Goal: Task Accomplishment & Management: Complete application form

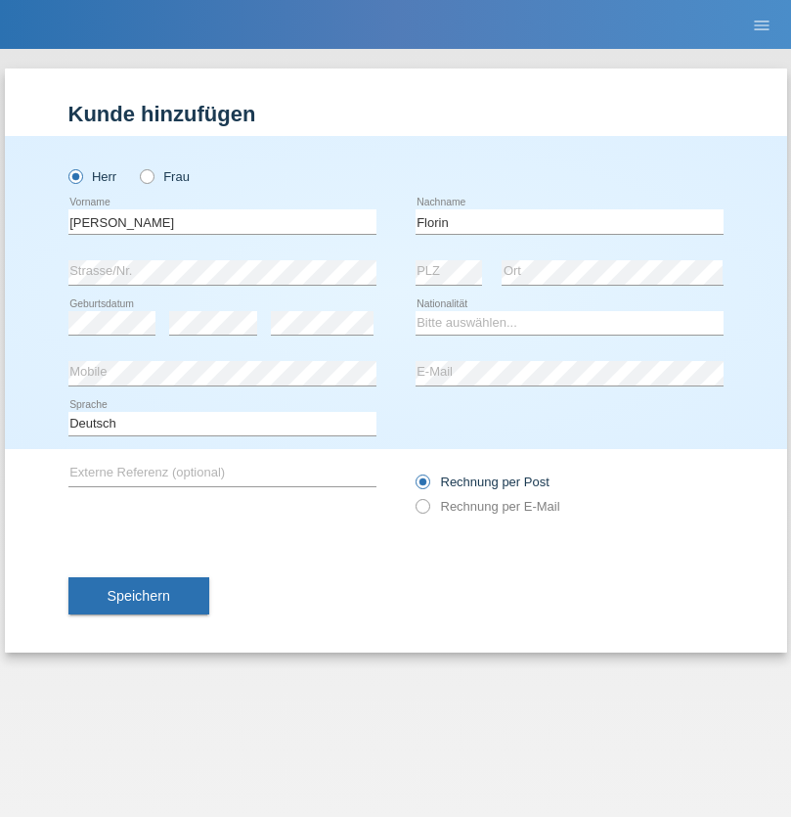
type input "Florin"
select select "RO"
select select "C"
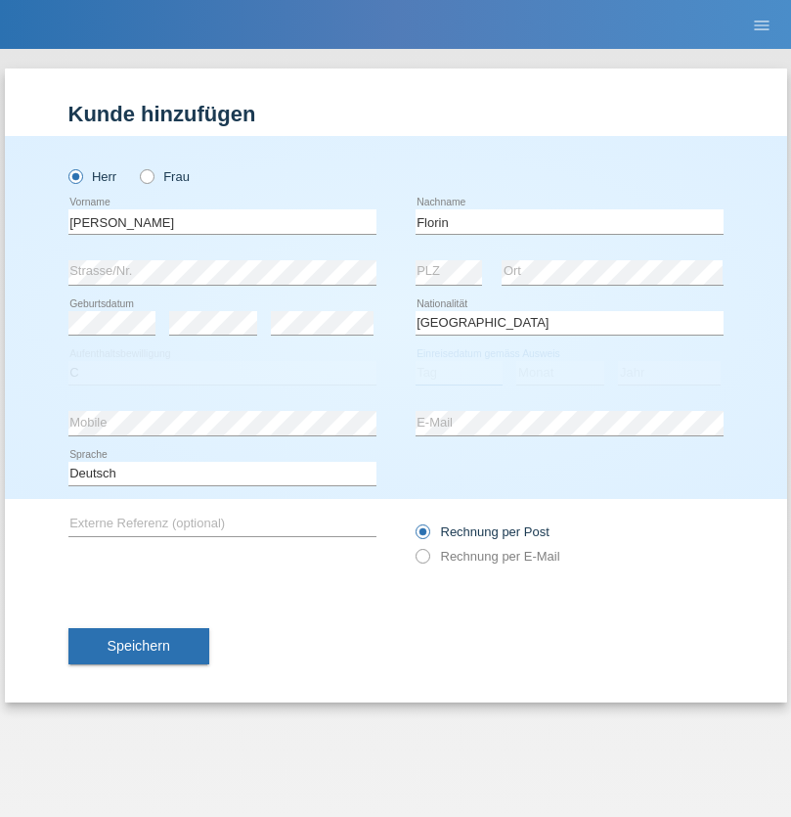
select select "29"
select select "02"
select select "2021"
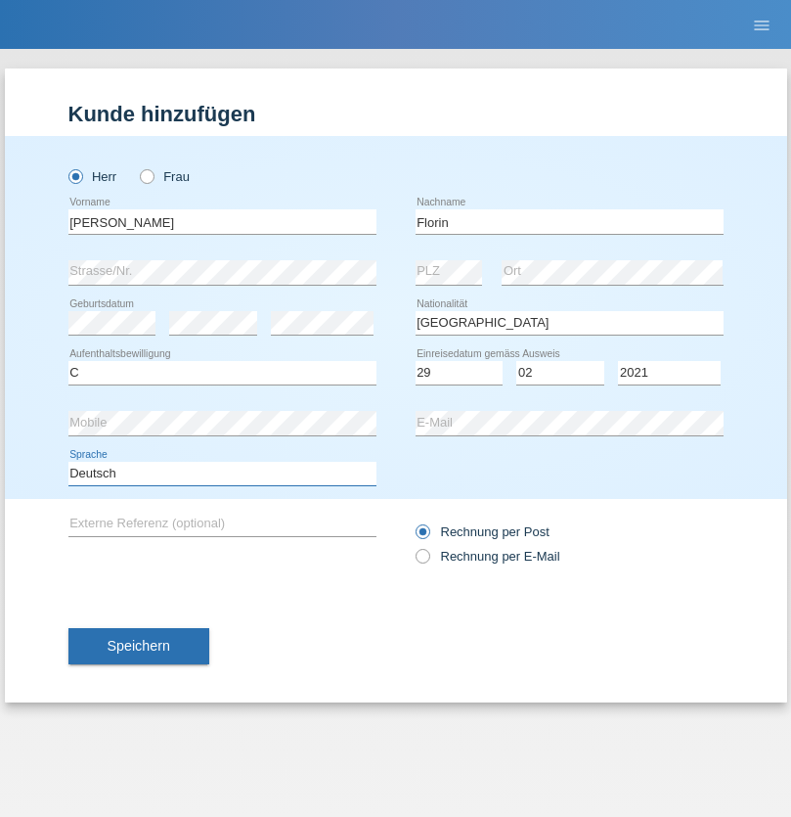
select select "en"
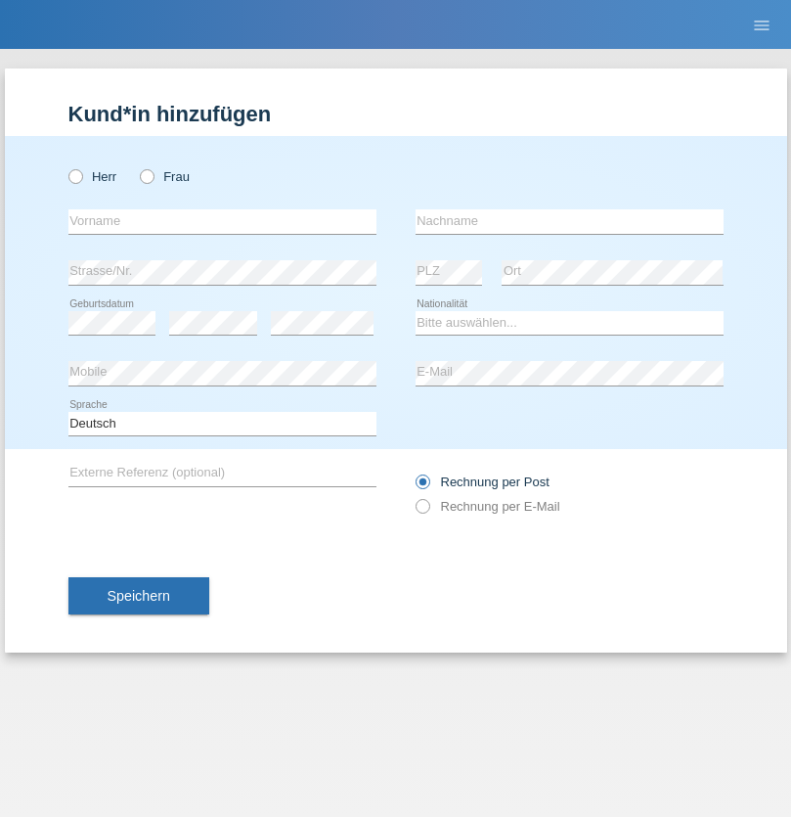
radio input "true"
click at [222, 221] on input "text" at bounding box center [222, 221] width 308 height 24
type input "Ruth"
click at [569, 221] on input "text" at bounding box center [570, 221] width 308 height 24
type input "Krebs"
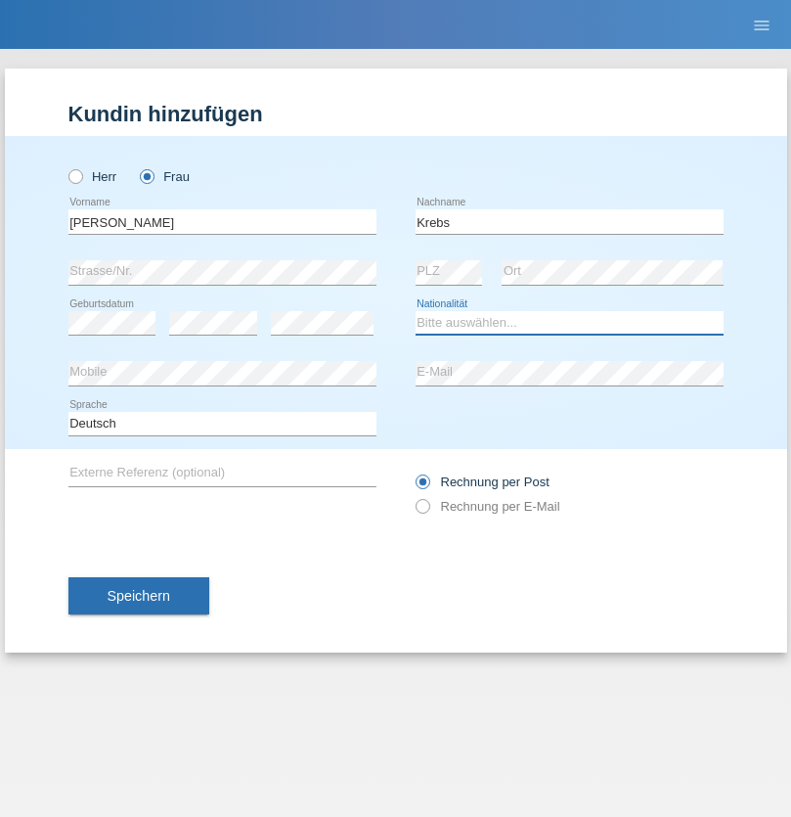
select select "CH"
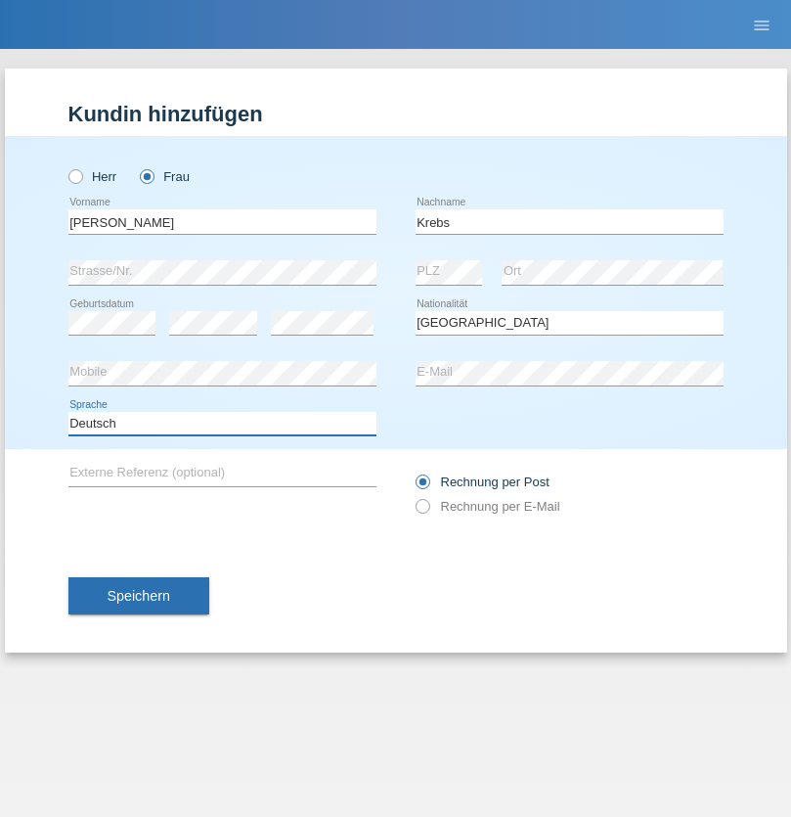
select select "en"
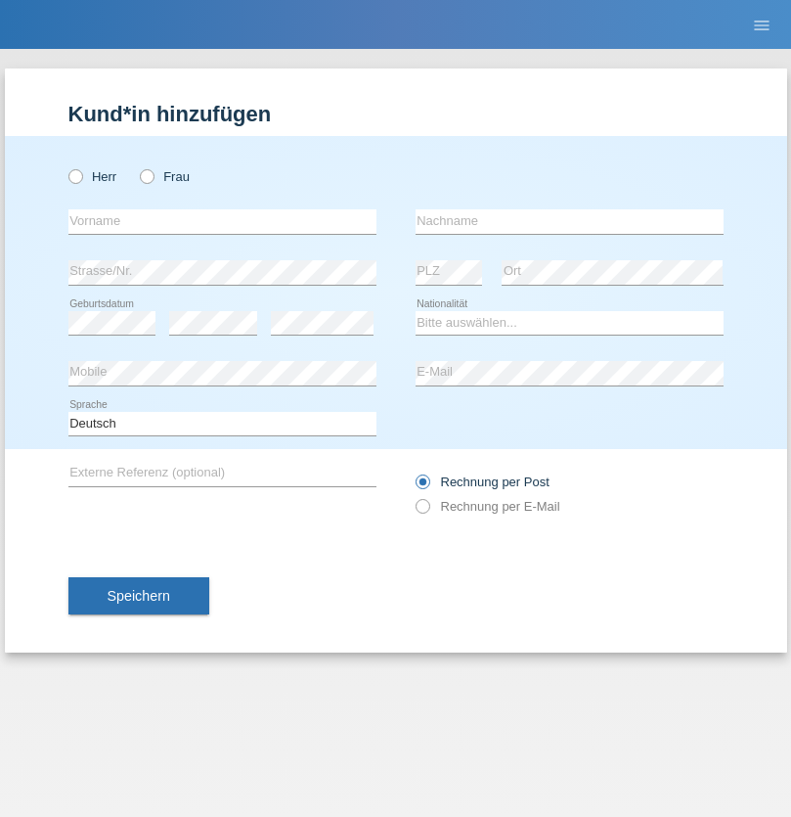
radio input "true"
click at [222, 221] on input "text" at bounding box center [222, 221] width 308 height 24
type input "Qovanaj"
click at [569, 221] on input "text" at bounding box center [570, 221] width 308 height 24
type input "Shaban"
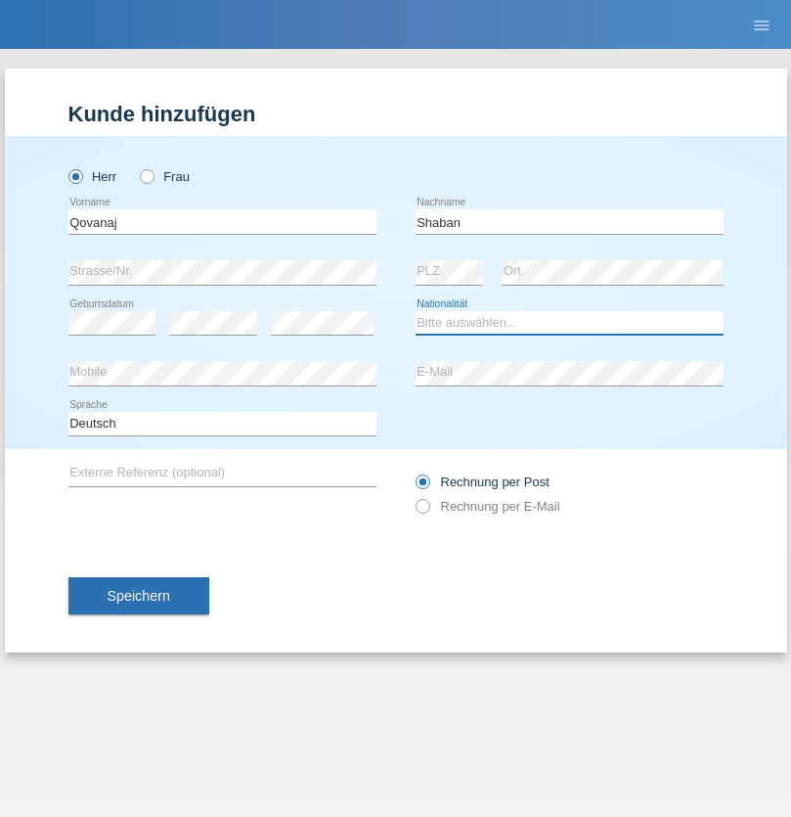
select select "CH"
radio input "true"
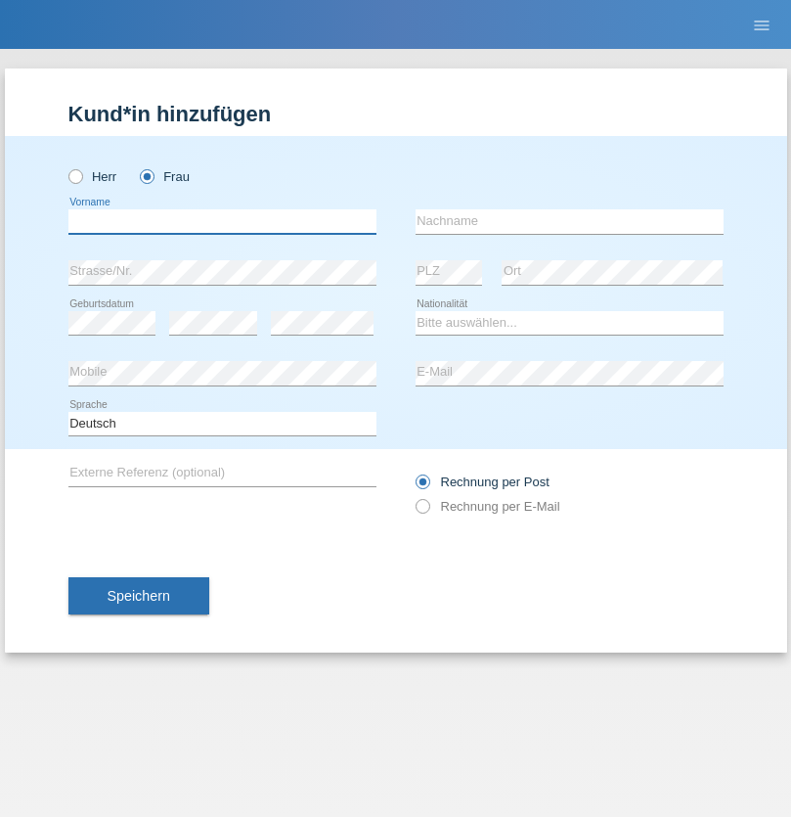
click at [222, 221] on input "text" at bounding box center [222, 221] width 308 height 24
type input "Ramadani"
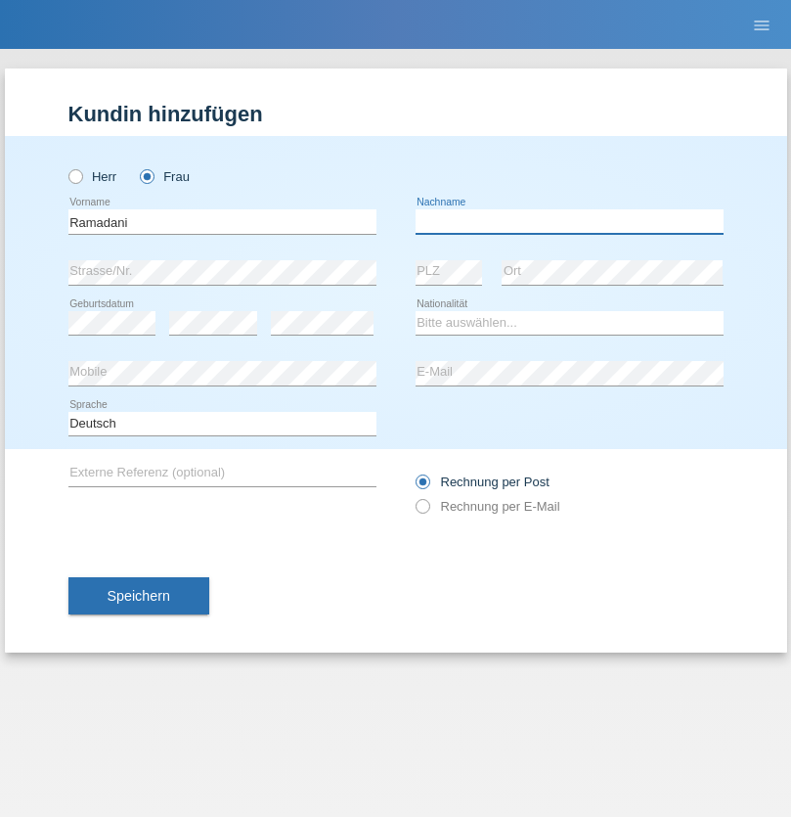
click at [569, 221] on input "text" at bounding box center [570, 221] width 308 height 24
type input "Fljurije"
select select "MK"
select select "C"
select select "23"
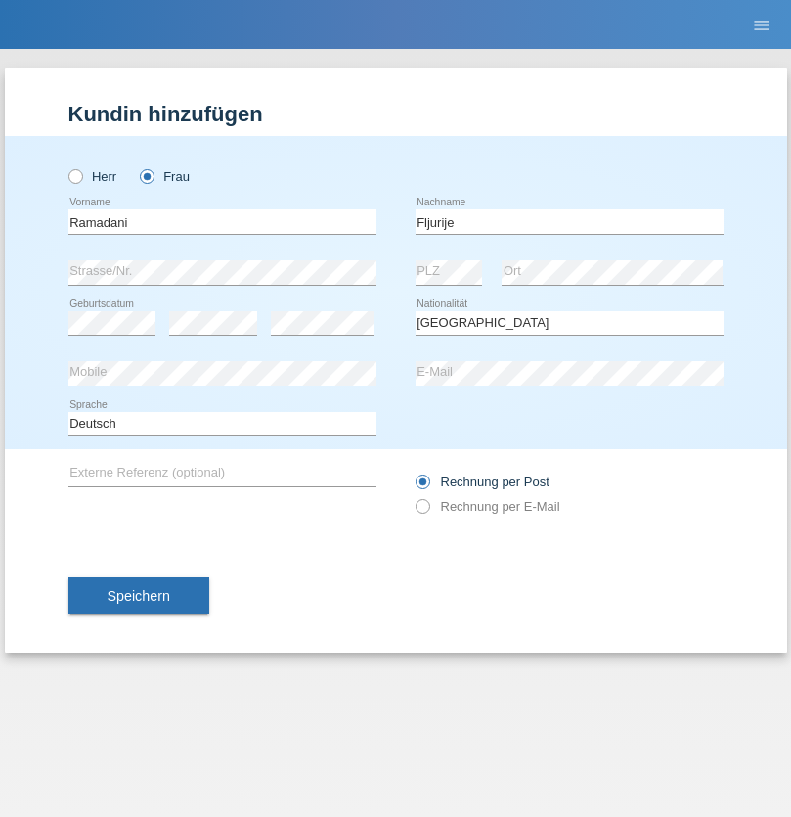
select select "08"
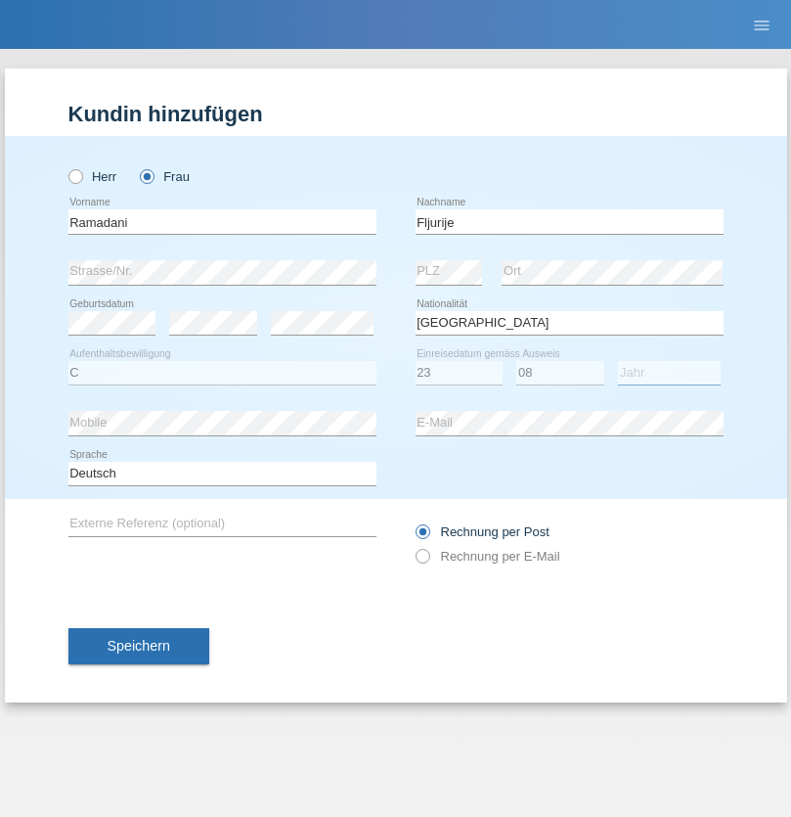
select select "1991"
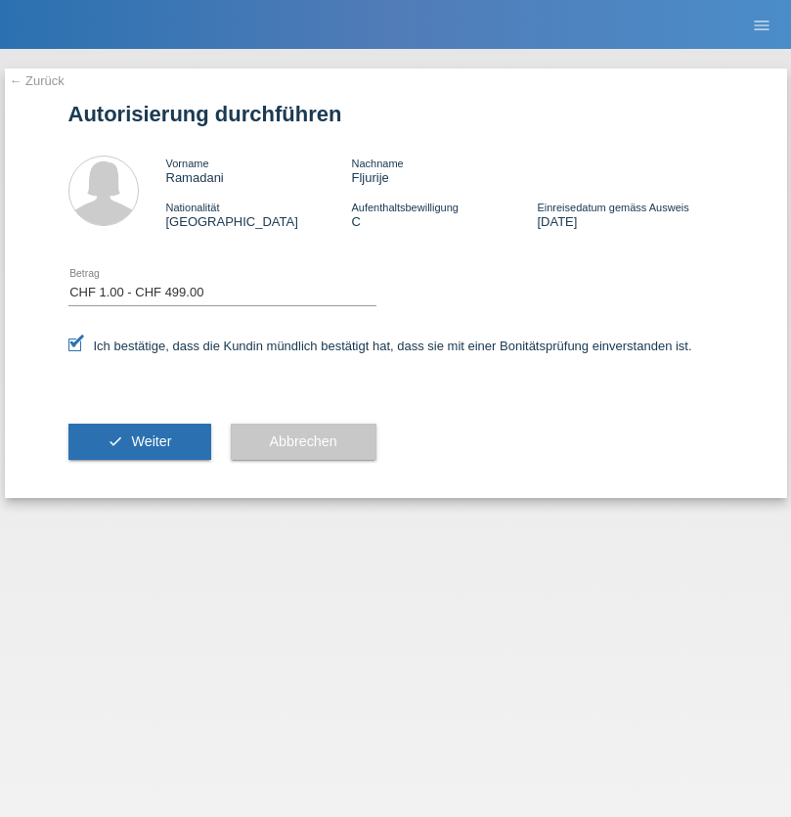
select select "1"
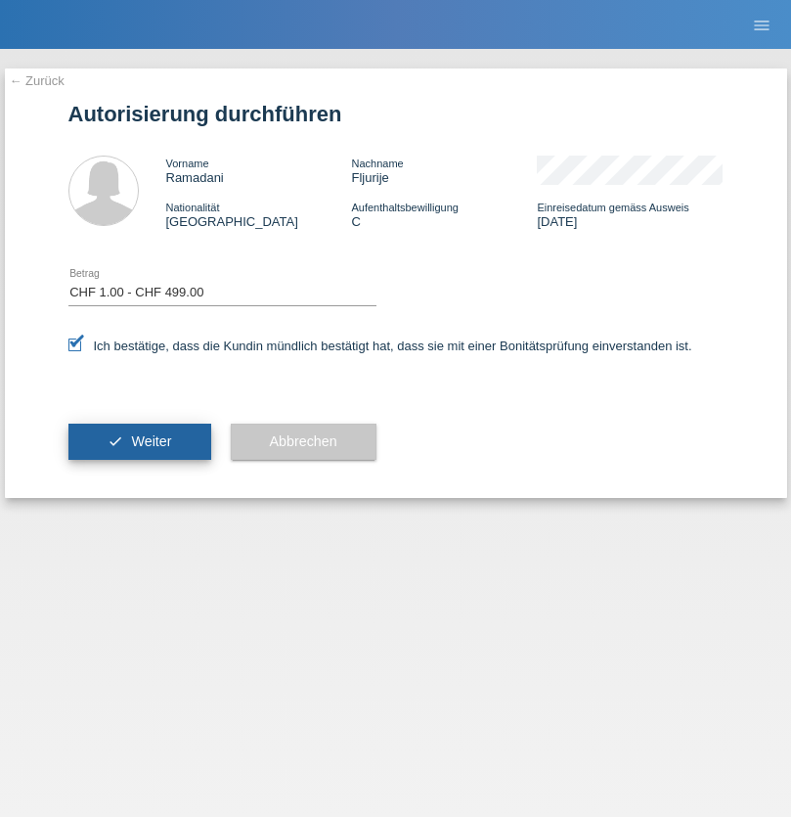
click at [139, 441] on span "Weiter" at bounding box center [151, 441] width 40 height 16
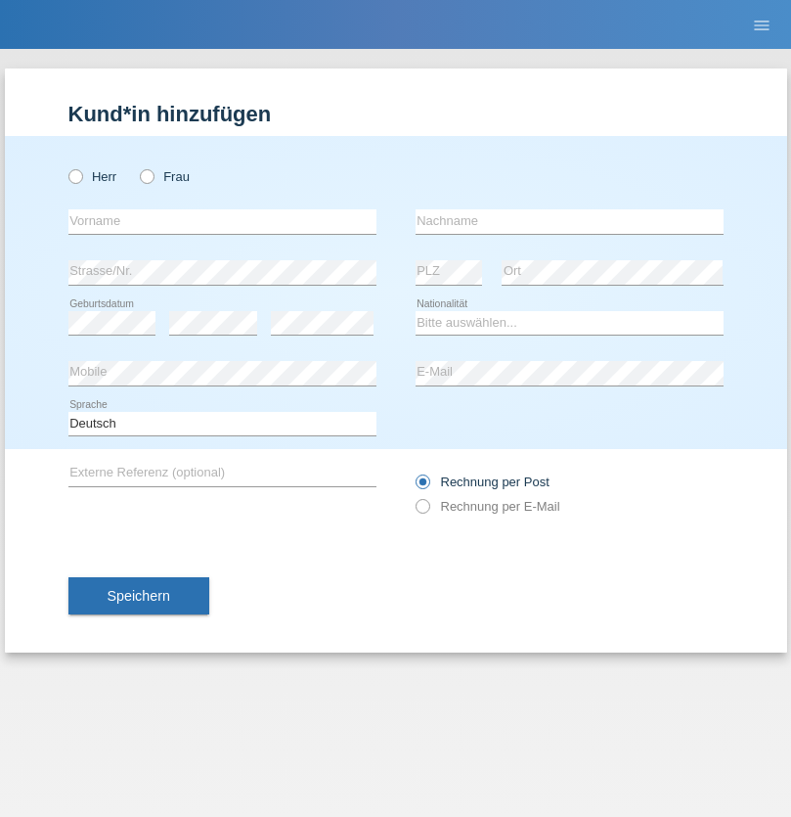
radio input "true"
click at [222, 221] on input "text" at bounding box center [222, 221] width 308 height 24
type input "Mustaf"
click at [569, 221] on input "text" at bounding box center [570, 221] width 308 height 24
type input "Serifi"
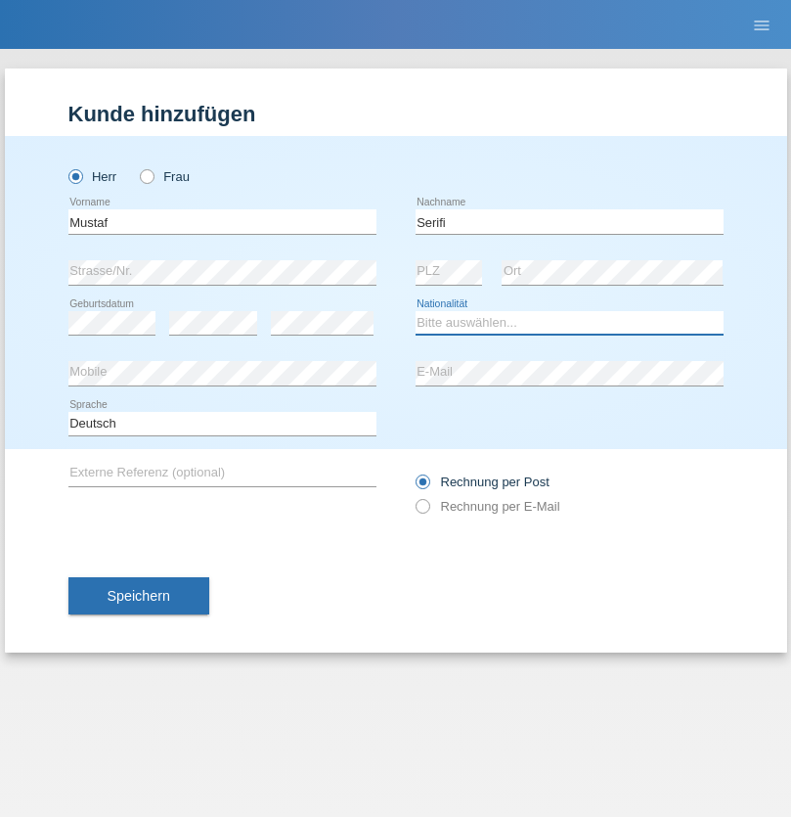
select select "CH"
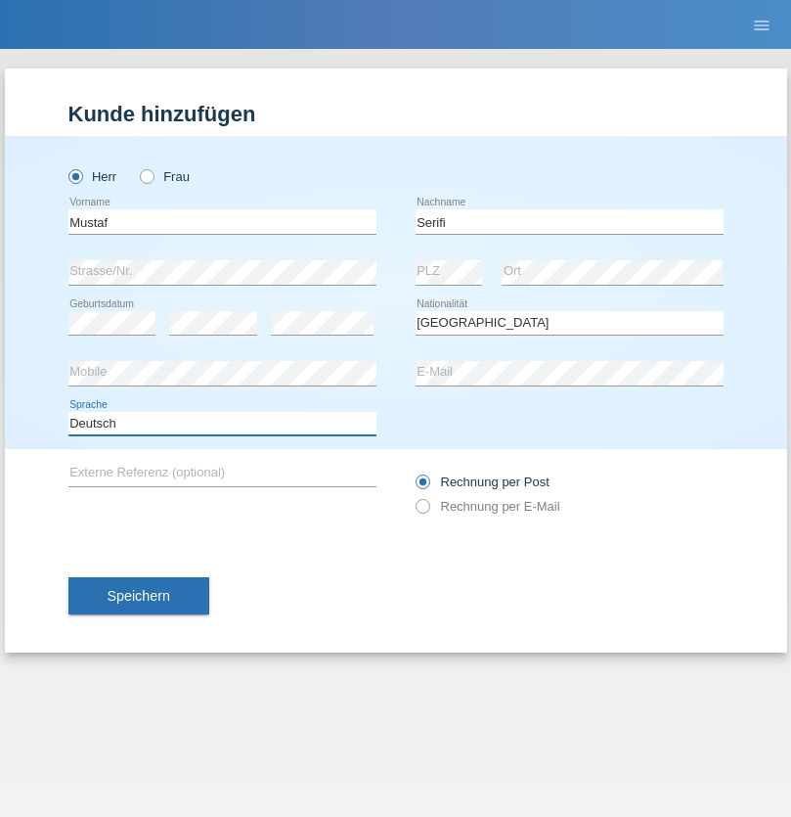
select select "en"
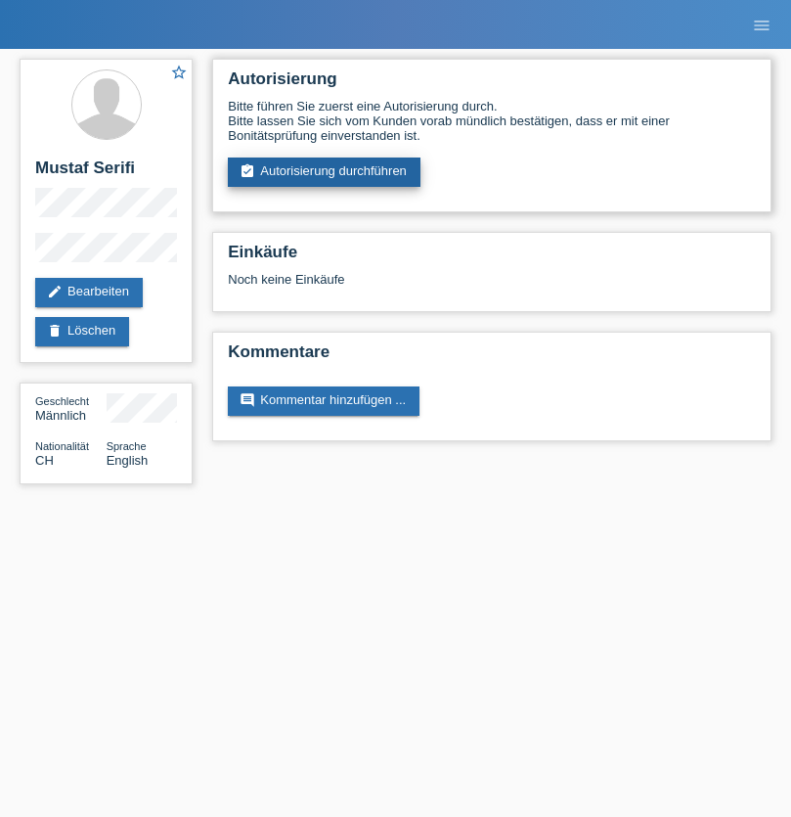
click at [325, 172] on link "assignment_turned_in Autorisierung durchführen" at bounding box center [324, 171] width 193 height 29
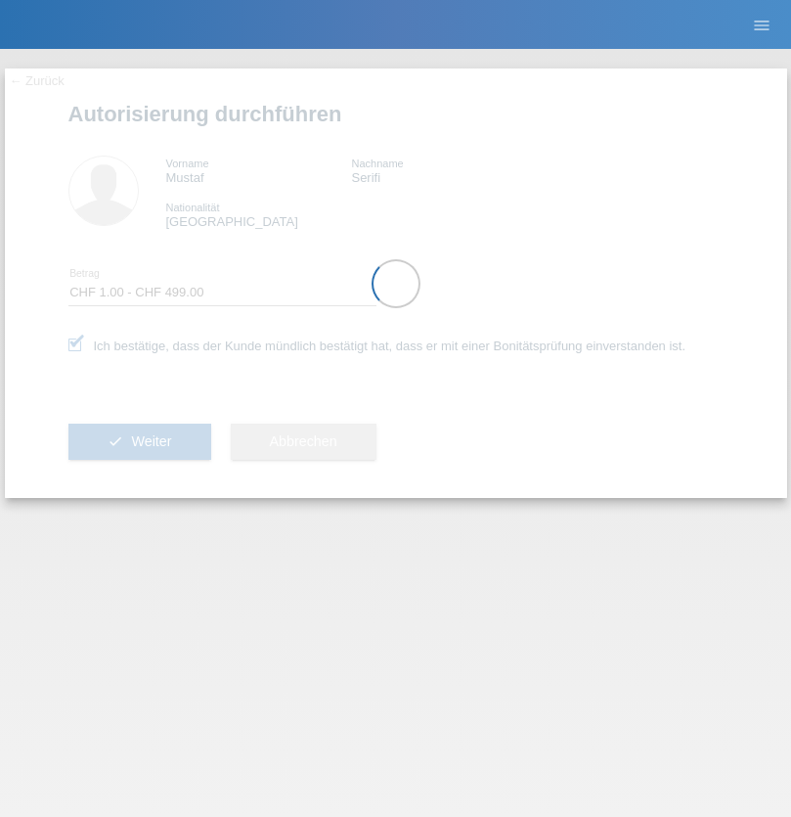
select select "1"
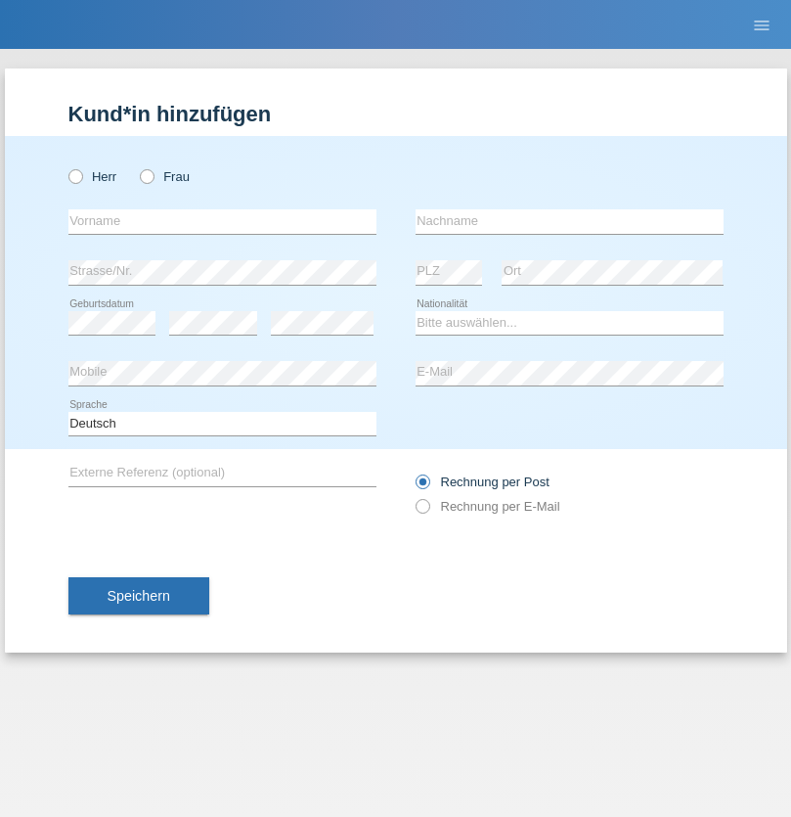
radio input "true"
click at [222, 221] on input "text" at bounding box center [222, 221] width 308 height 24
type input "[PERSON_NAME]"
click at [569, 221] on input "text" at bounding box center [570, 221] width 308 height 24
type input "löffel"
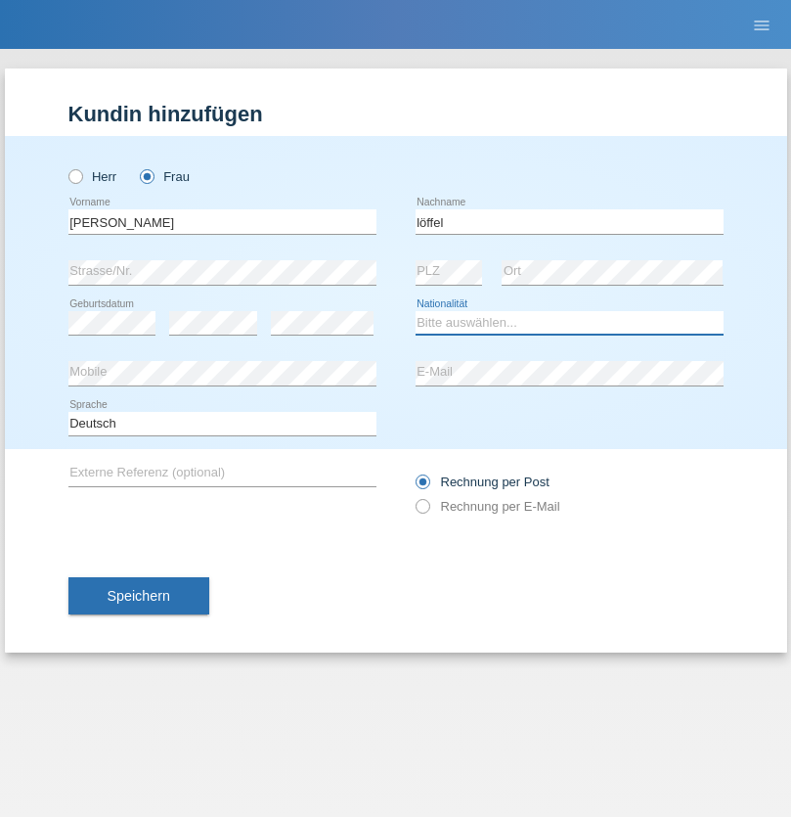
select select "CH"
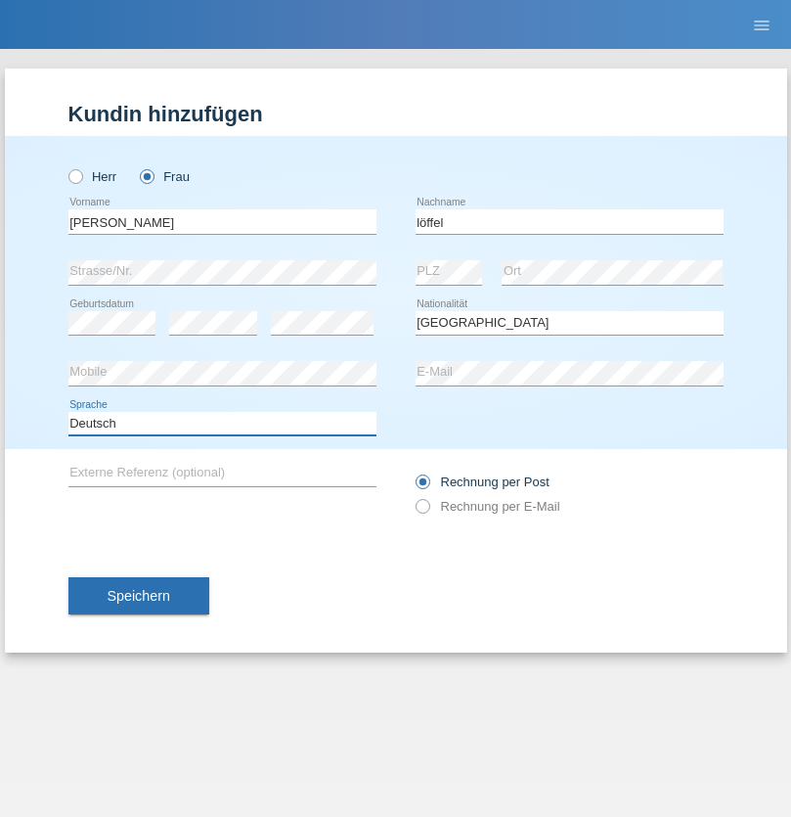
select select "en"
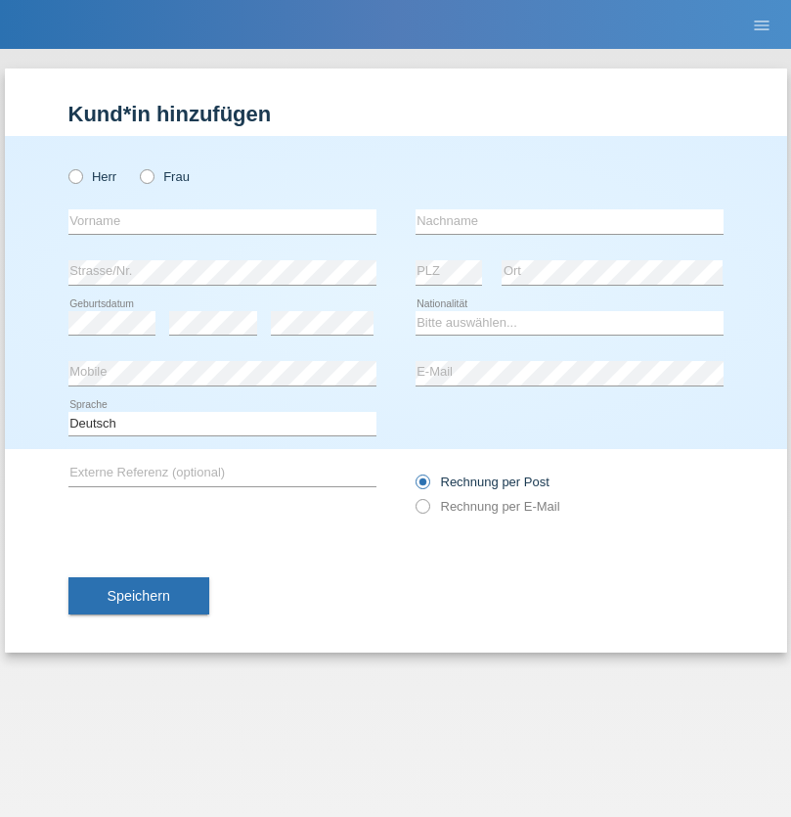
radio input "true"
click at [222, 221] on input "text" at bounding box center [222, 221] width 308 height 24
type input "Matusa"
click at [569, 221] on input "text" at bounding box center [570, 221] width 308 height 24
type input "[PERSON_NAME]"
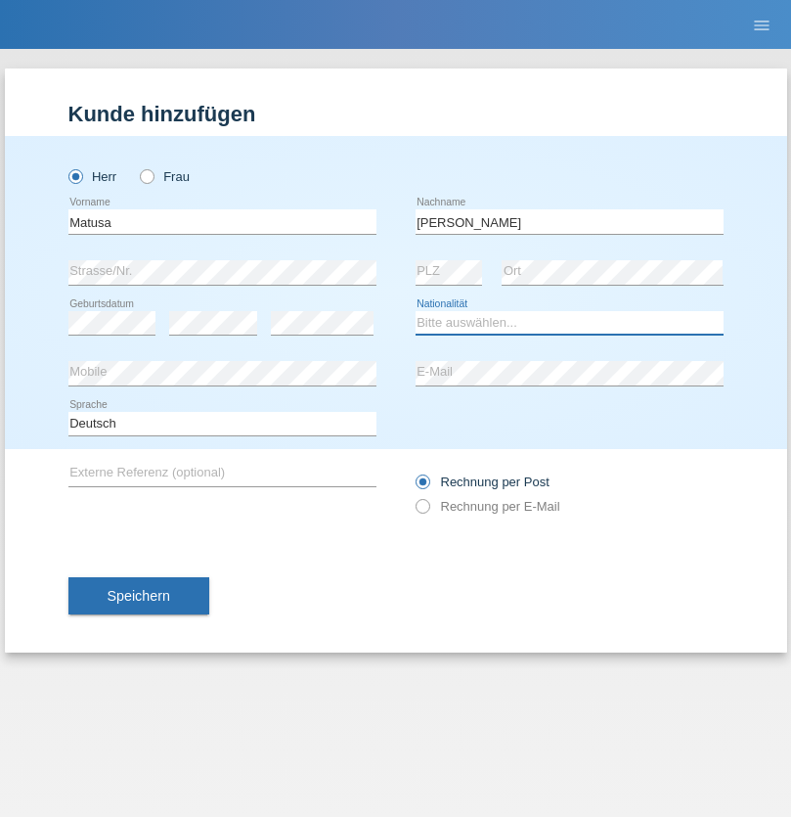
select select "RO"
select select "C"
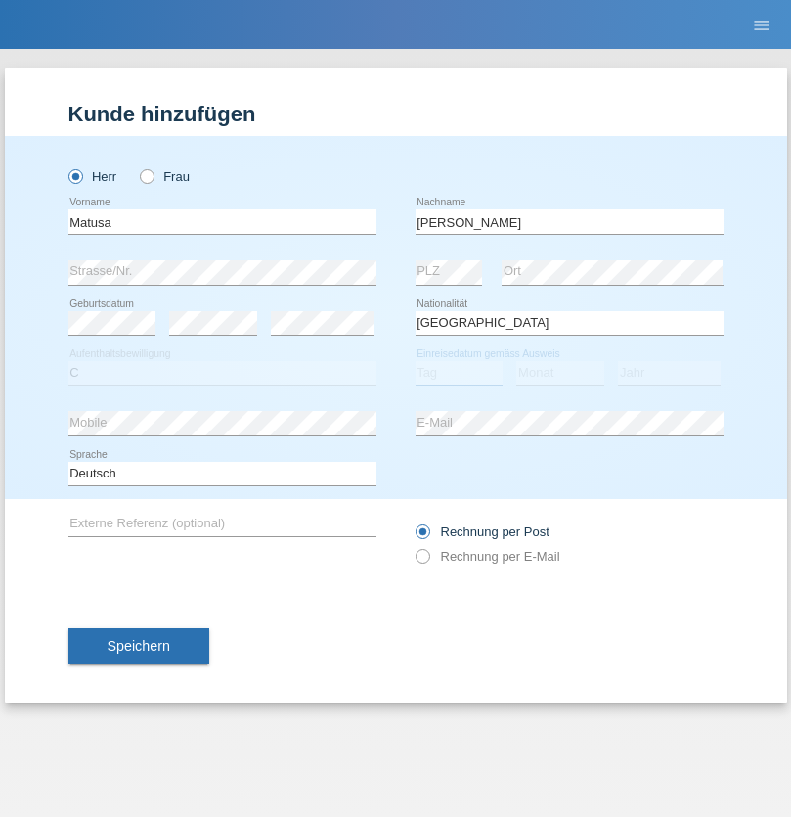
select select "01"
select select "06"
select select "2016"
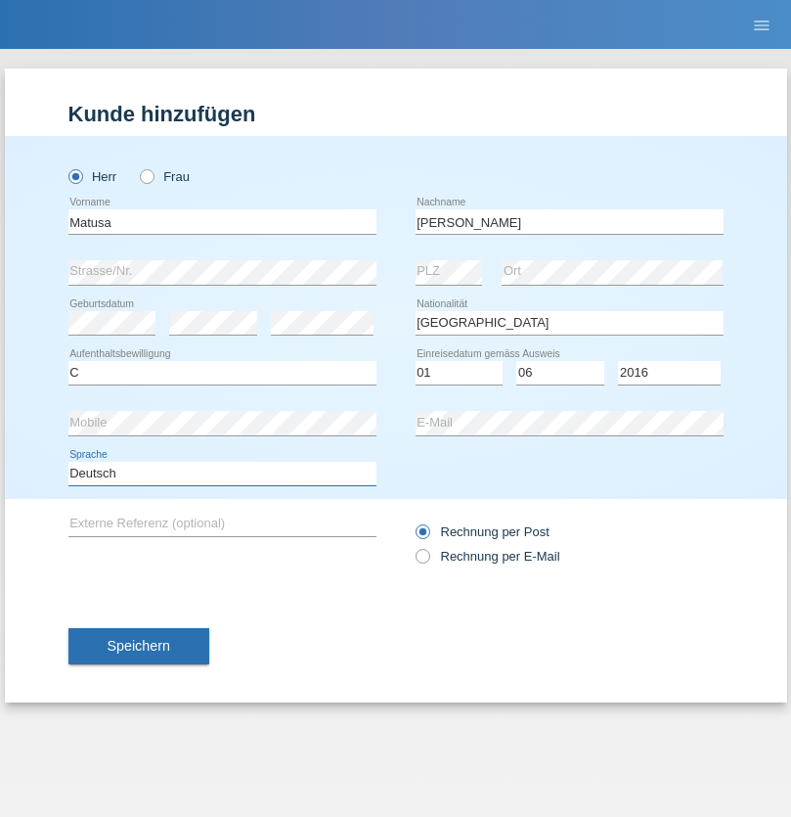
select select "en"
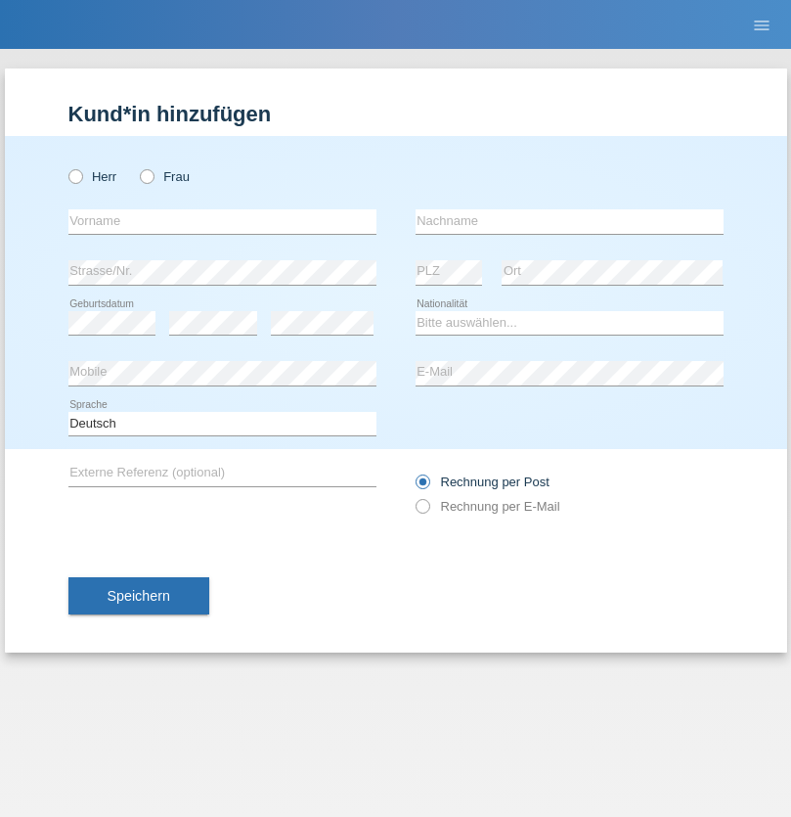
radio input "true"
click at [222, 221] on input "text" at bounding box center [222, 221] width 308 height 24
type input "[PERSON_NAME]"
click at [569, 221] on input "text" at bounding box center [570, 221] width 308 height 24
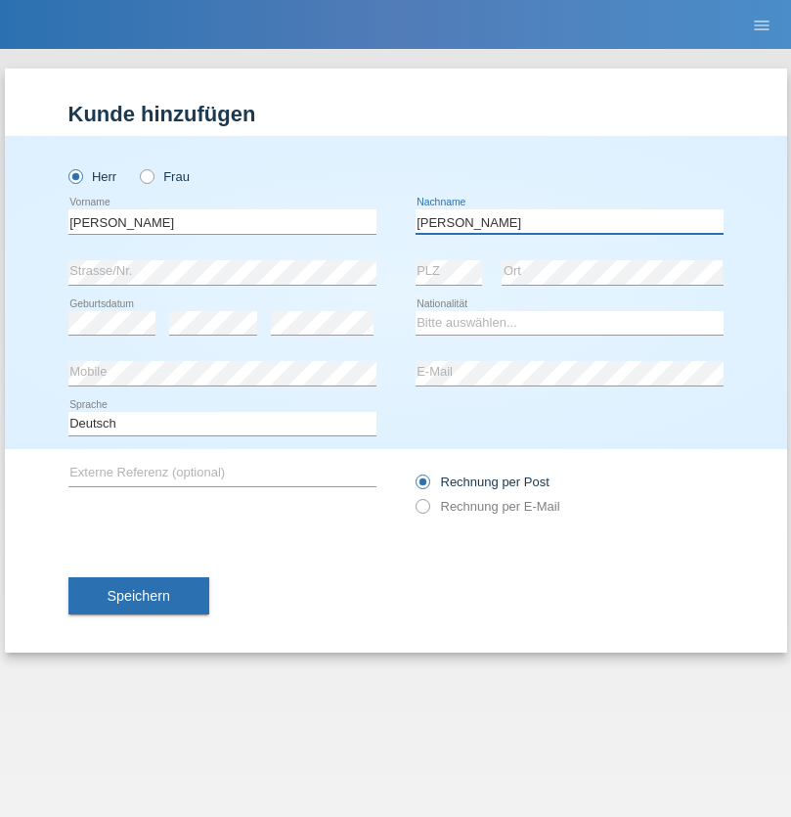
type input "Keller"
select select "CH"
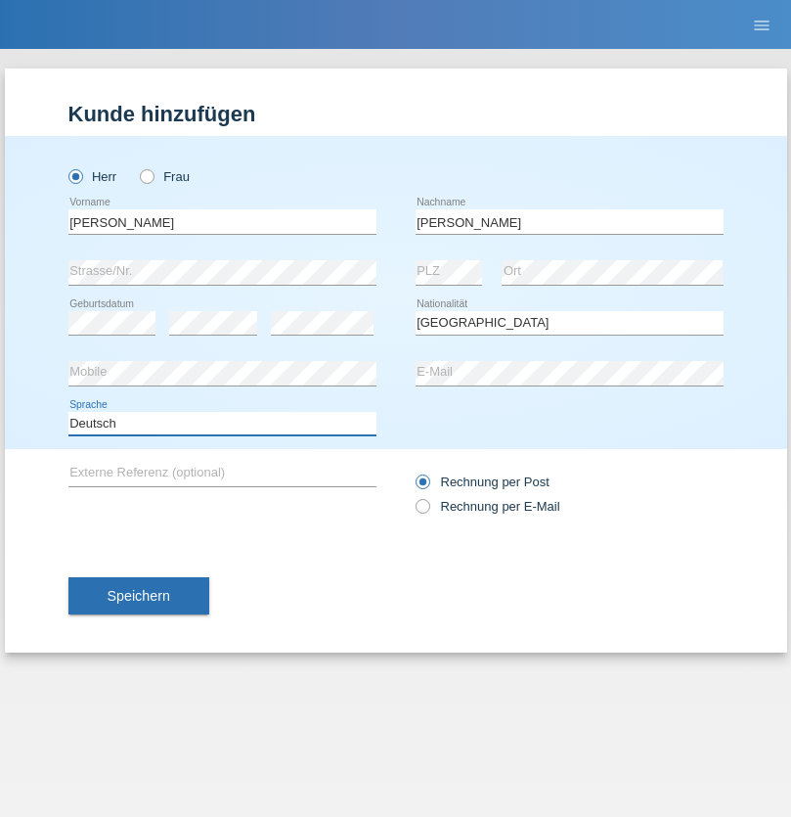
select select "en"
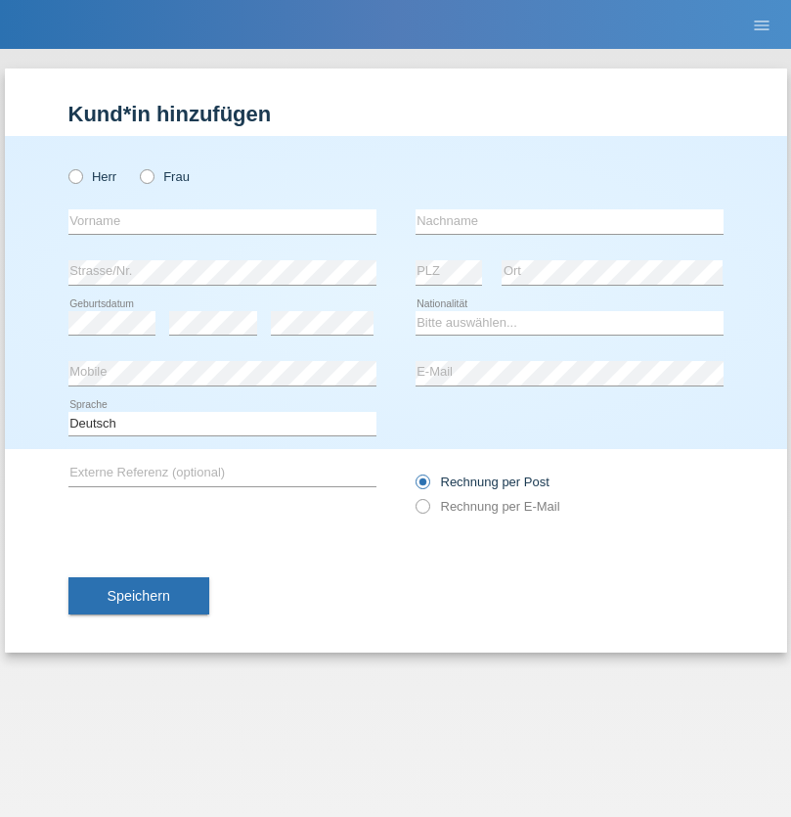
radio input "true"
click at [222, 221] on input "text" at bounding box center [222, 221] width 308 height 24
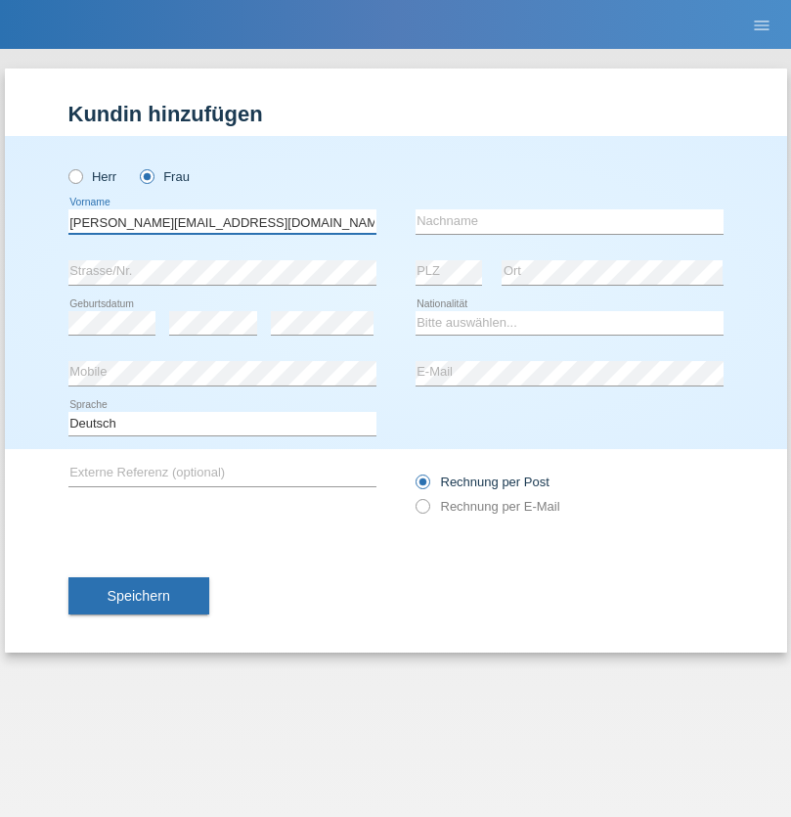
type input "[PERSON_NAME][EMAIL_ADDRESS][DOMAIN_NAME]"
click at [569, 221] on input "text" at bounding box center [570, 221] width 308 height 24
type input "Hylaj"
select select "CH"
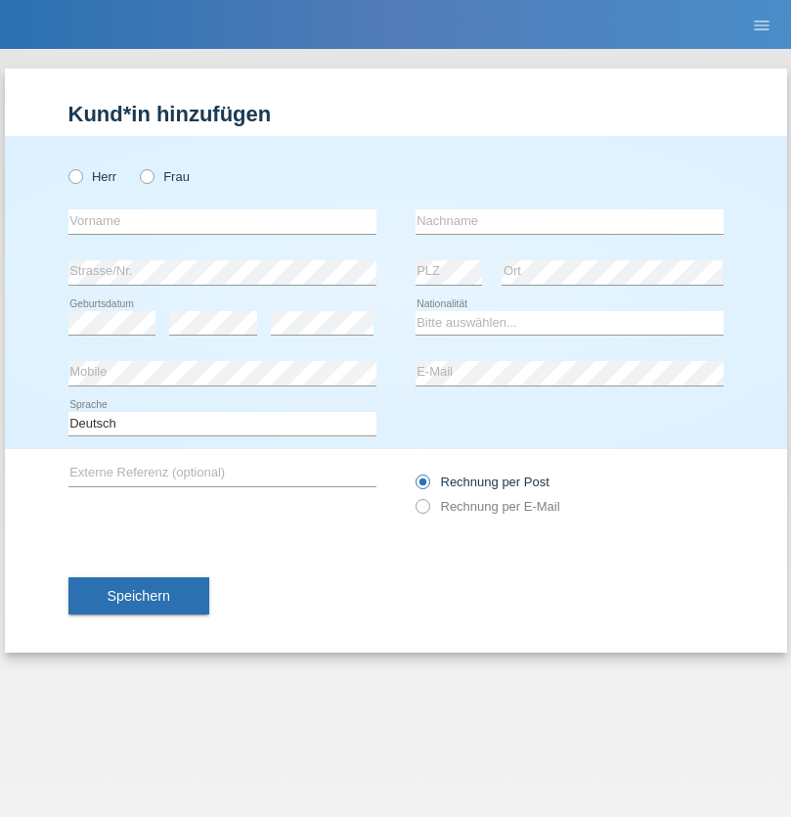
radio input "true"
click at [222, 221] on input "text" at bounding box center [222, 221] width 308 height 24
type input "luka"
click at [569, 221] on input "text" at bounding box center [570, 221] width 308 height 24
type input "kocic"
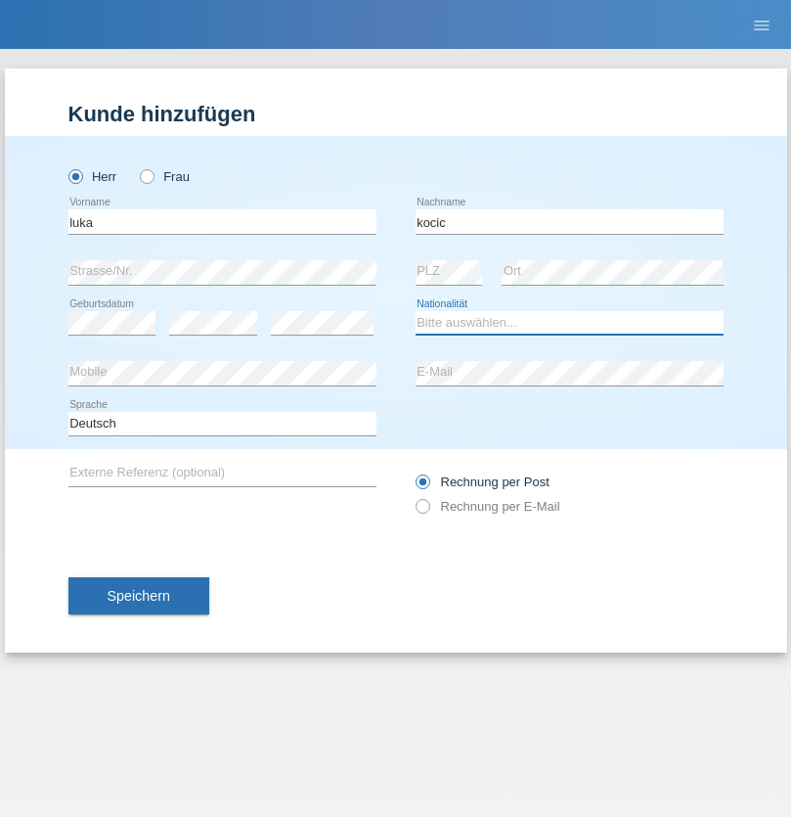
select select "RS"
select select "C"
select select "21"
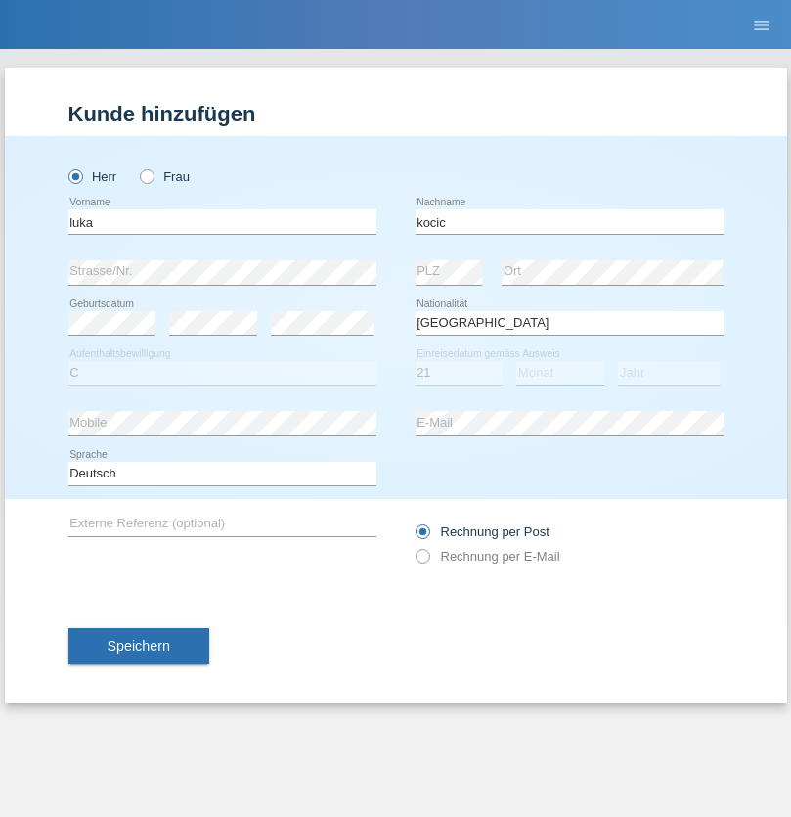
select select "04"
select select "1999"
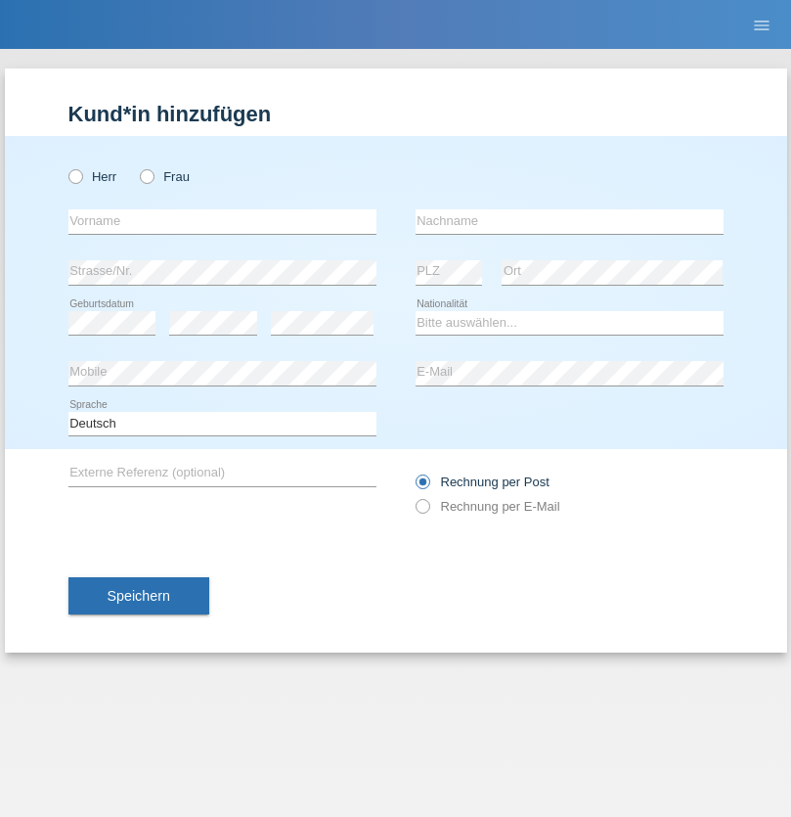
radio input "true"
click at [222, 221] on input "text" at bounding box center [222, 221] width 308 height 24
type input "Marian"
click at [569, 221] on input "text" at bounding box center [570, 221] width 308 height 24
type input "Matusa"
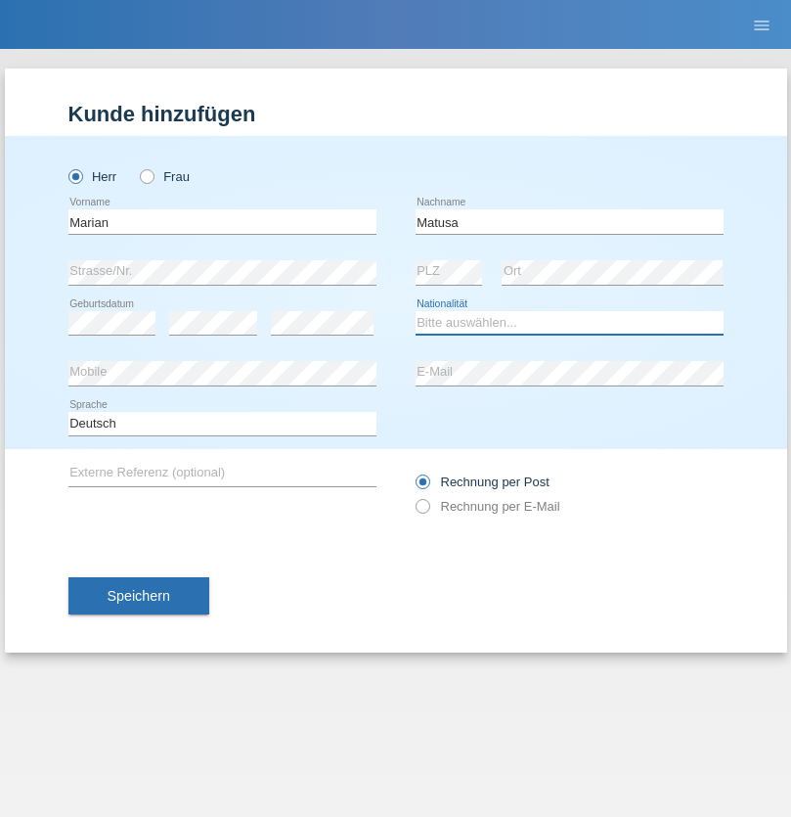
select select "RO"
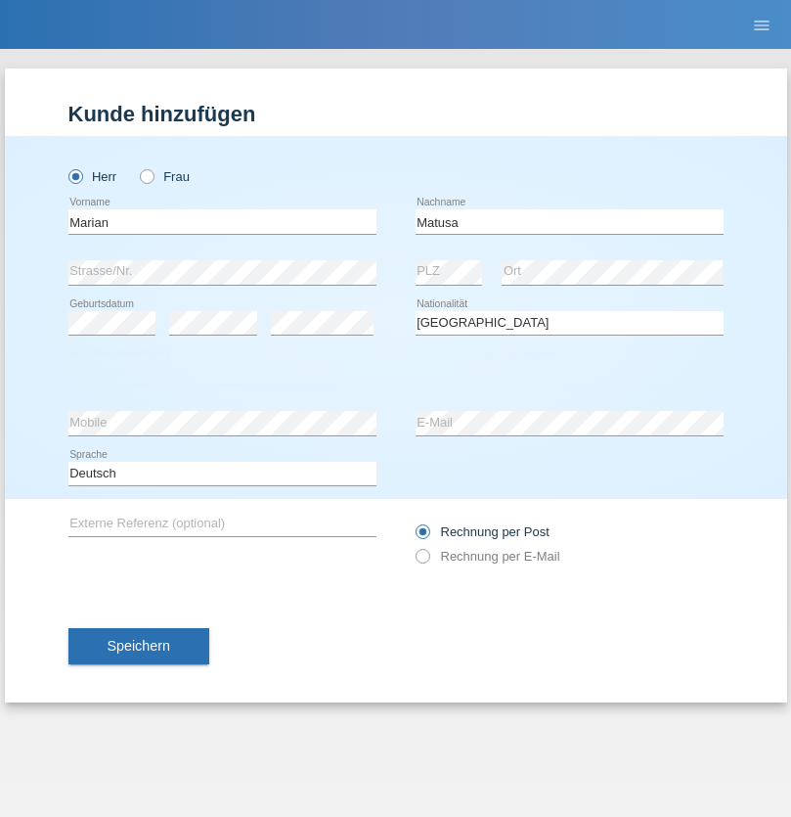
select select "C"
select select "01"
select select "06"
select select "2016"
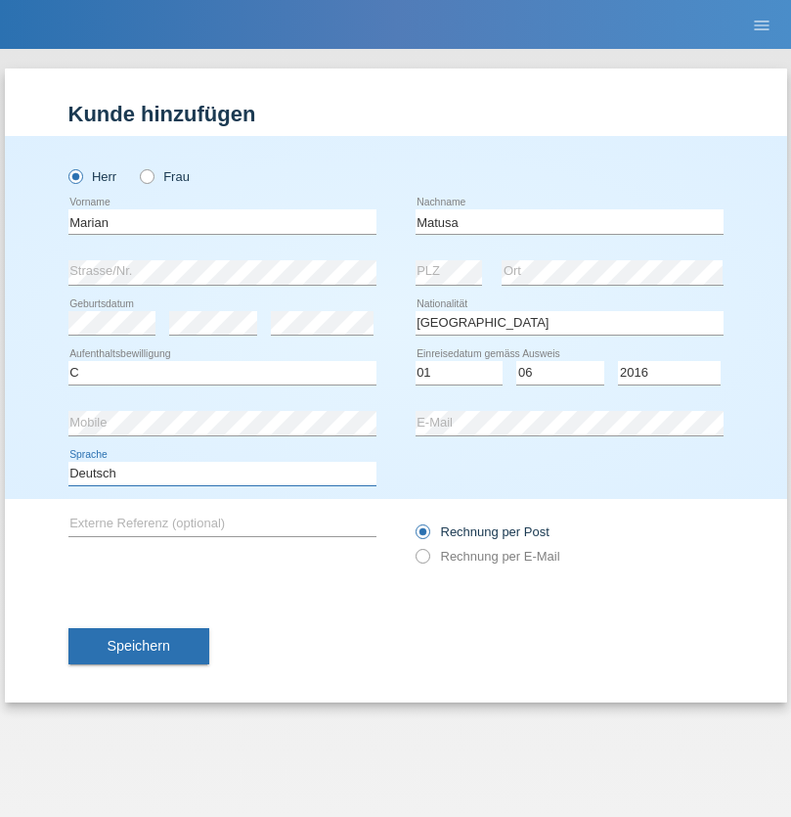
select select "en"
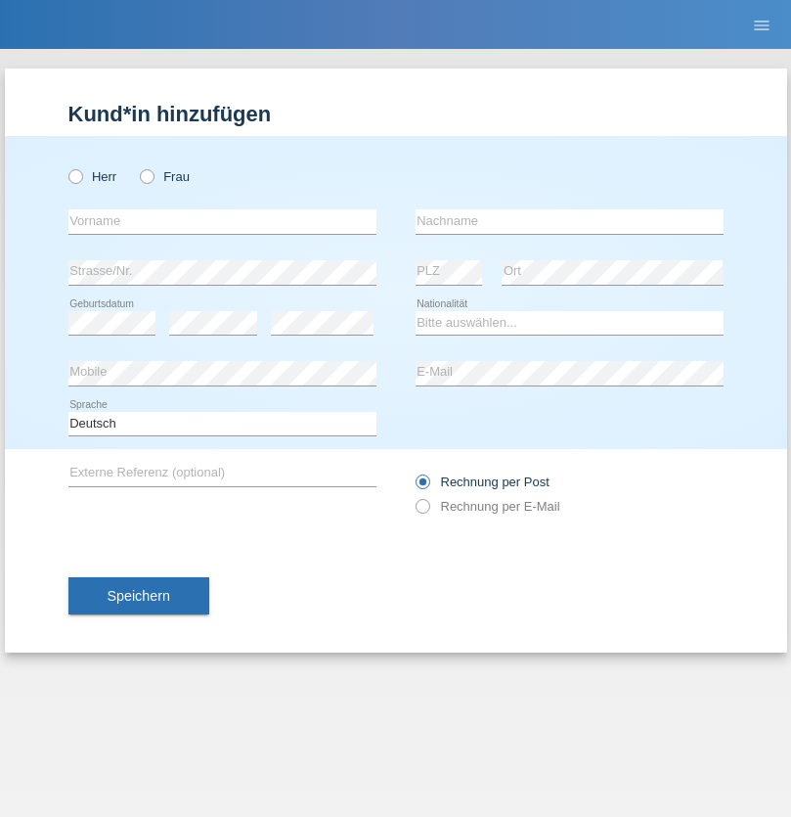
radio input "true"
click at [222, 221] on input "text" at bounding box center [222, 221] width 308 height 24
type input "[PERSON_NAME]"
click at [569, 221] on input "text" at bounding box center [570, 221] width 308 height 24
type input "Weinlein"
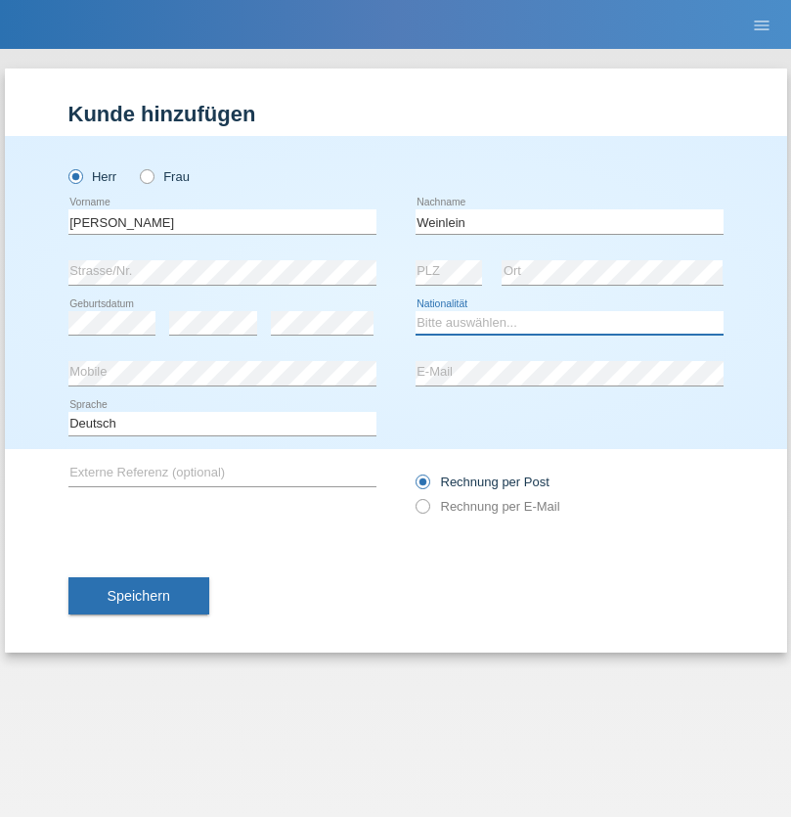
select select "CH"
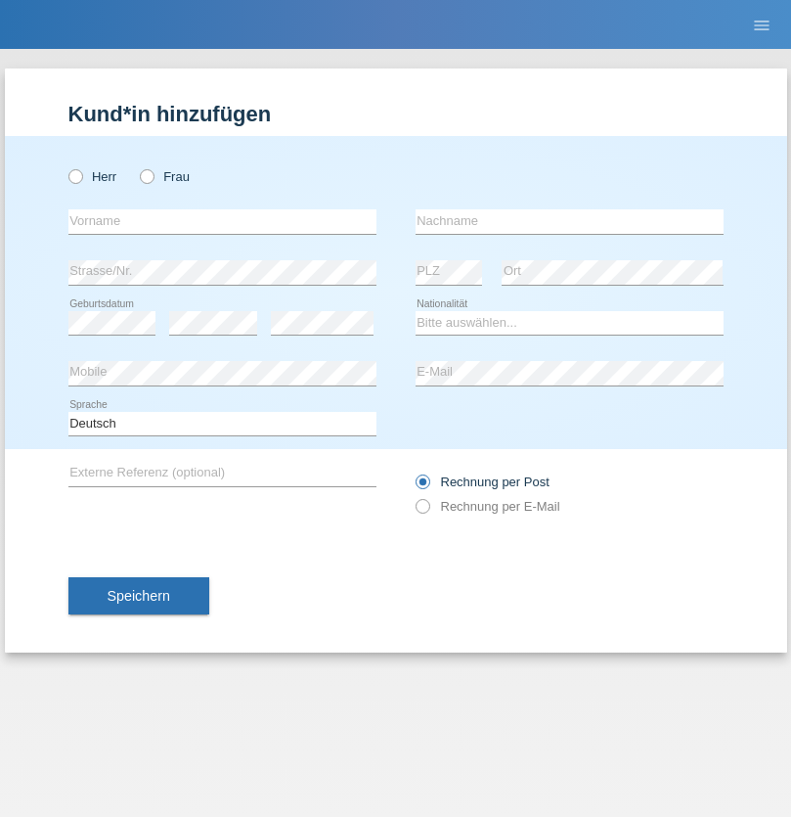
radio input "true"
click at [222, 221] on input "text" at bounding box center [222, 221] width 308 height 24
type input "Jashari lmeri"
click at [569, 221] on input "text" at bounding box center [570, 221] width 308 height 24
type input "Rabije"
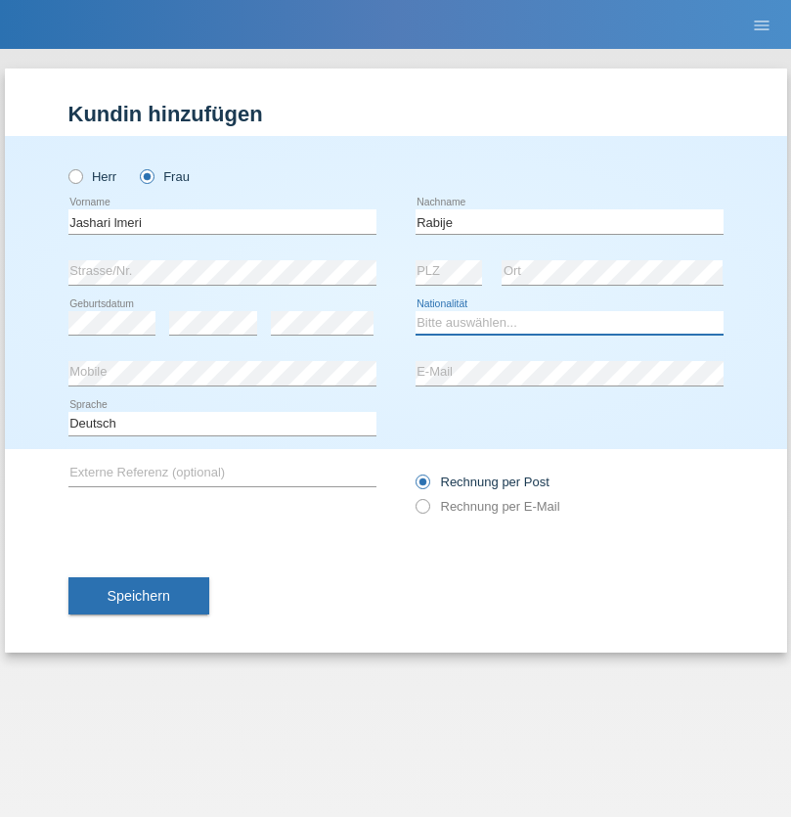
select select "CH"
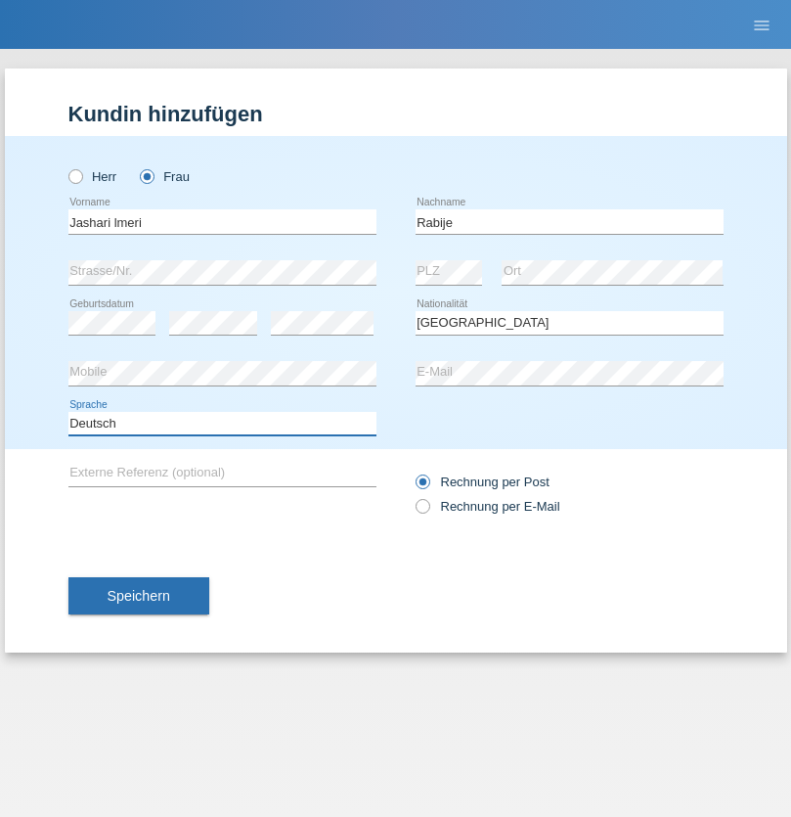
select select "en"
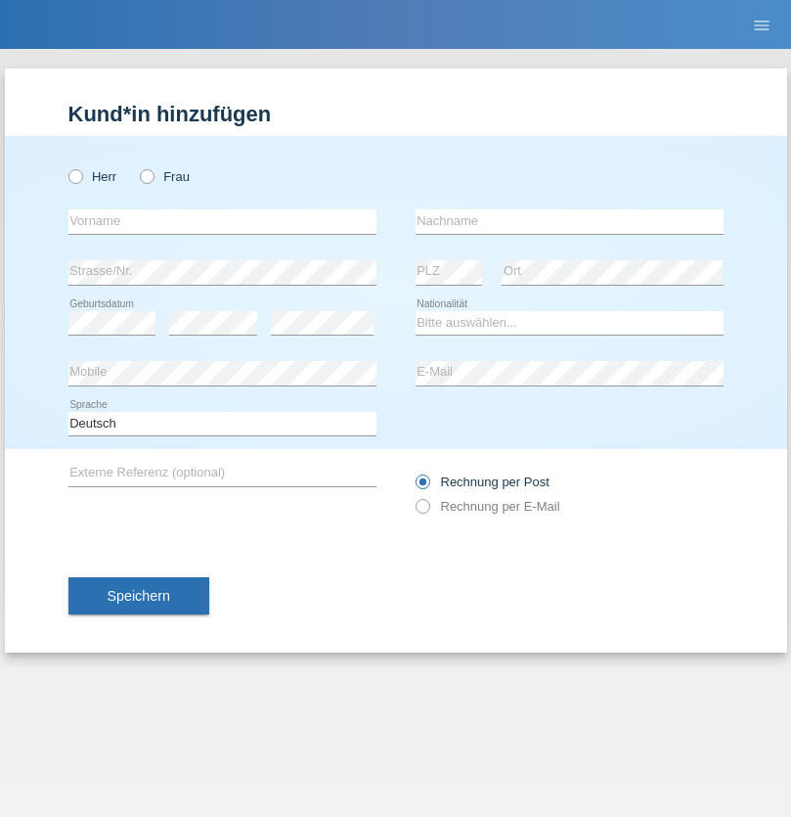
radio input "true"
click at [222, 221] on input "text" at bounding box center [222, 221] width 308 height 24
type input "firat"
click at [569, 221] on input "text" at bounding box center [570, 221] width 308 height 24
type input "kara"
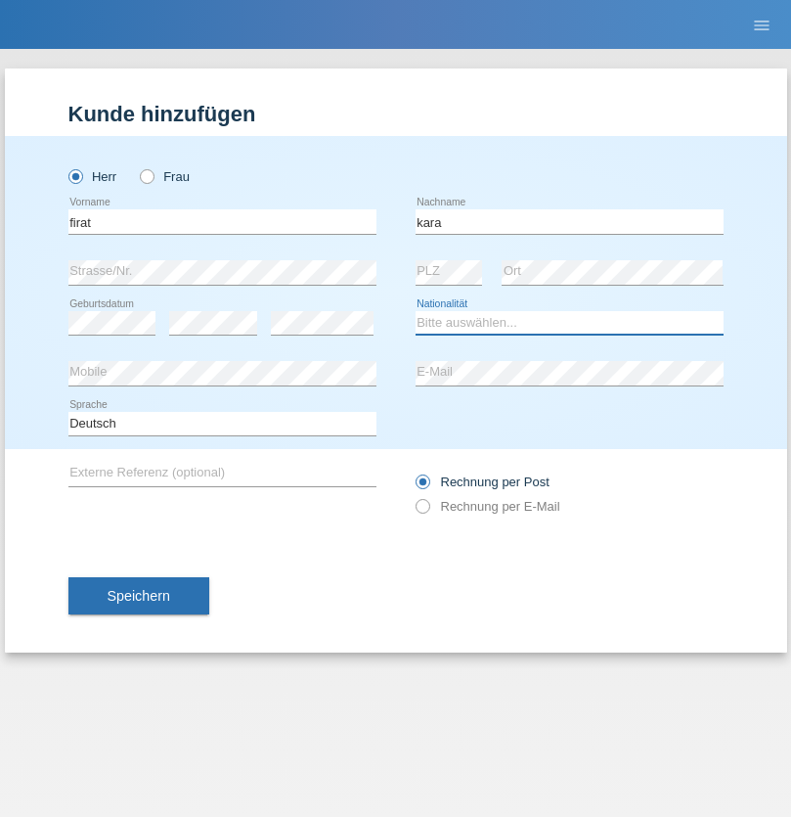
select select "CH"
radio input "true"
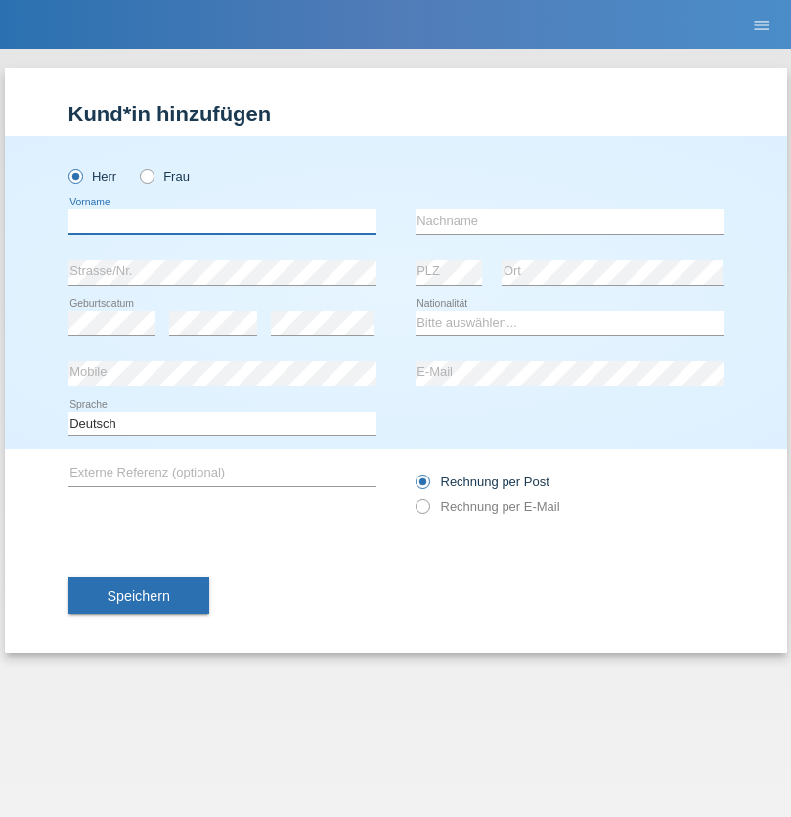
click at [222, 221] on input "text" at bounding box center [222, 221] width 308 height 24
type input "Gigov"
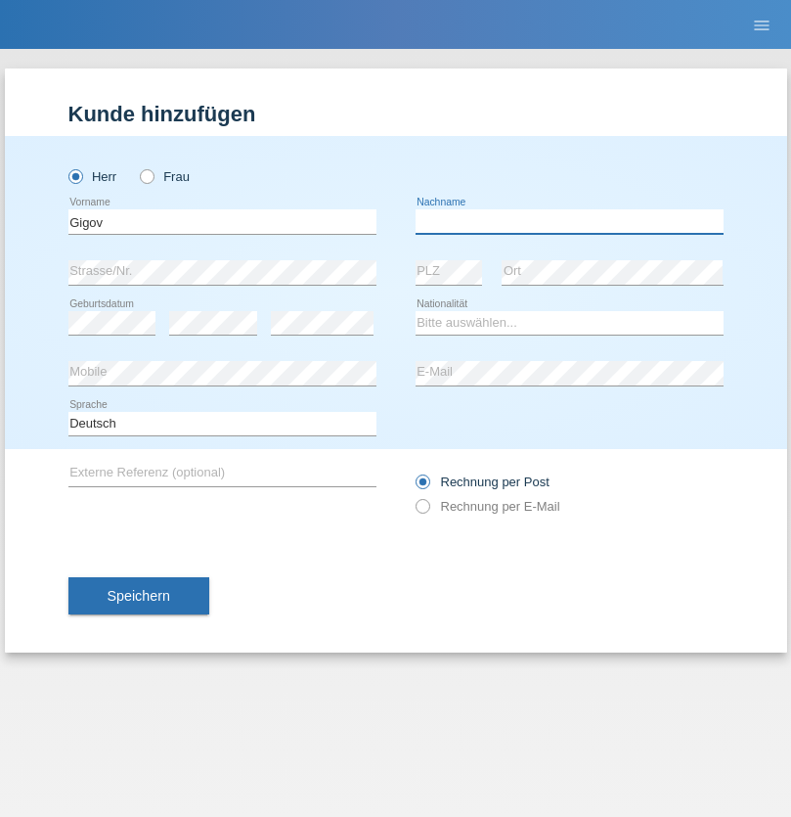
click at [569, 221] on input "text" at bounding box center [570, 221] width 308 height 24
type input "Zhan"
select select "BG"
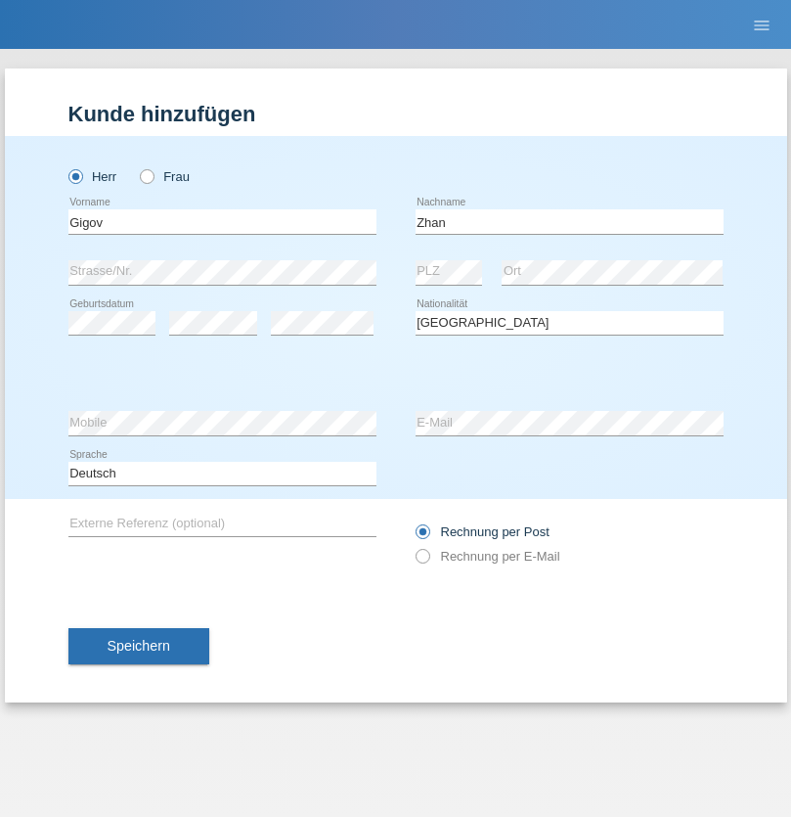
select select "C"
select select "23"
select select "10"
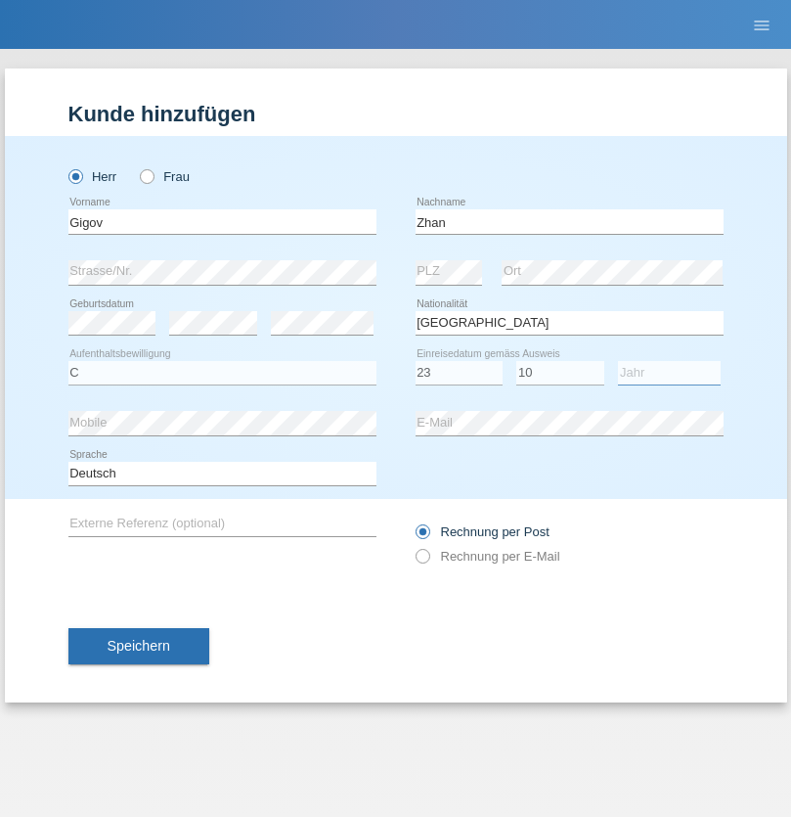
select select "2021"
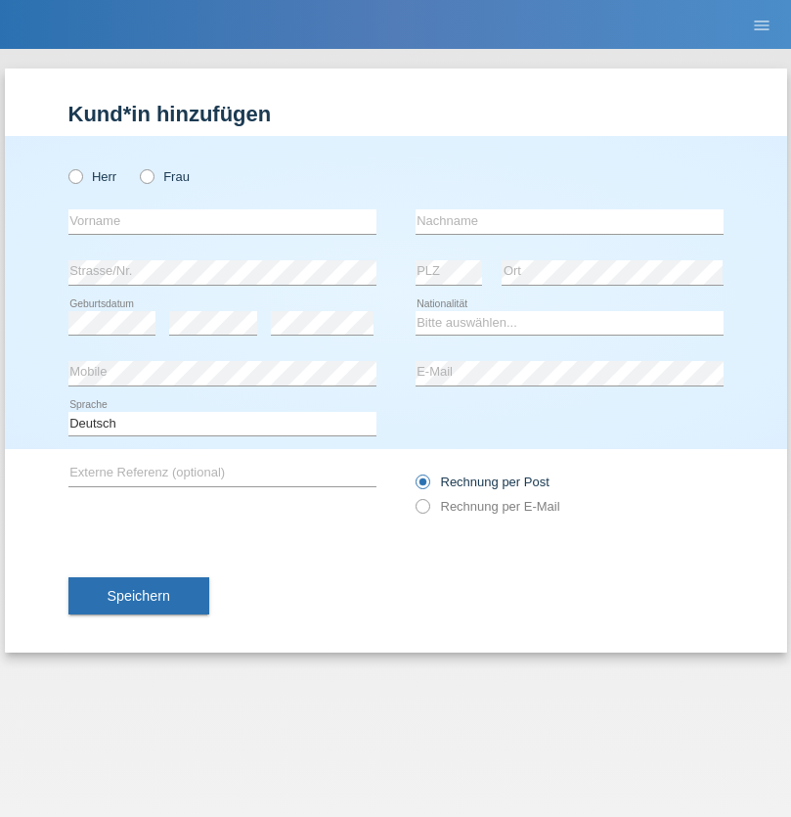
radio input "true"
click at [222, 221] on input "text" at bounding box center [222, 221] width 308 height 24
type input "Amand"
click at [569, 221] on input "text" at bounding box center [570, 221] width 308 height 24
type input "Pires"
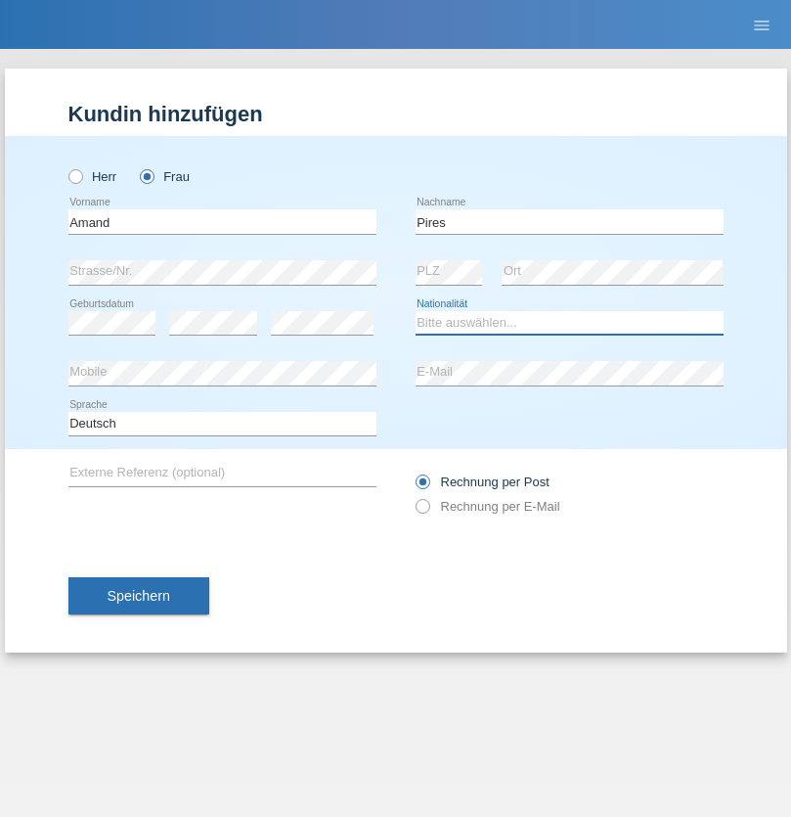
select select "CH"
radio input "true"
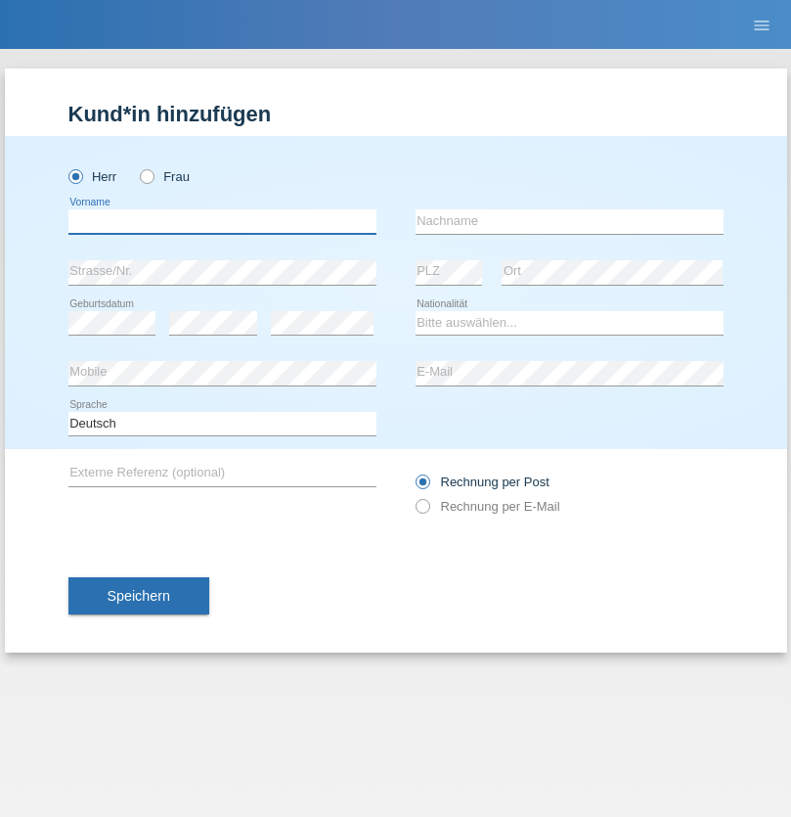
click at [222, 221] on input "text" at bounding box center [222, 221] width 308 height 24
type input "Anwar"
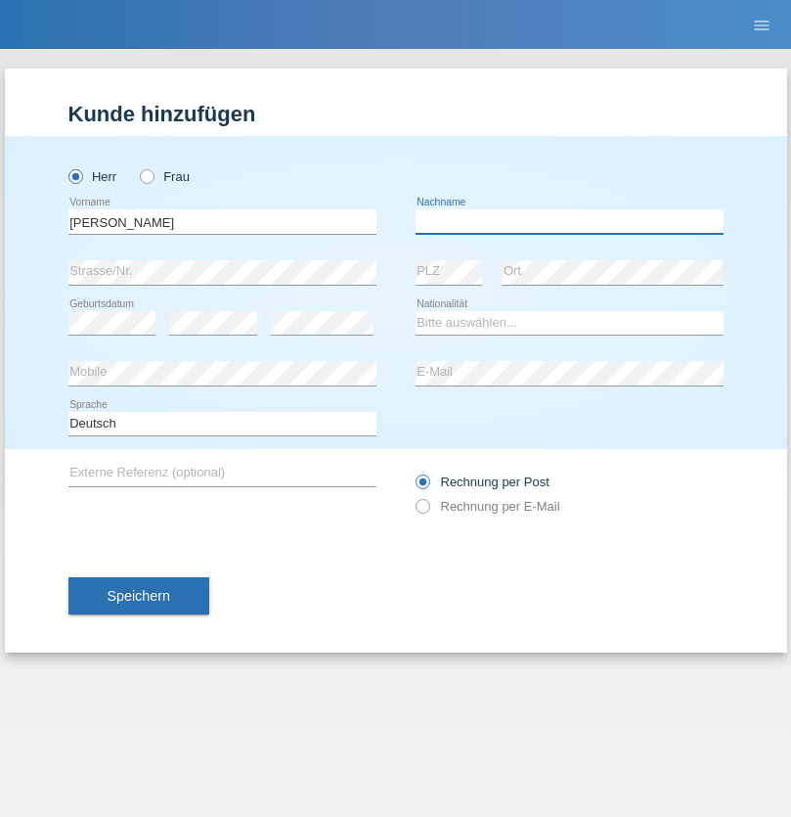
click at [569, 221] on input "text" at bounding box center [570, 221] width 308 height 24
type input "Saidi"
select select "CH"
radio input "true"
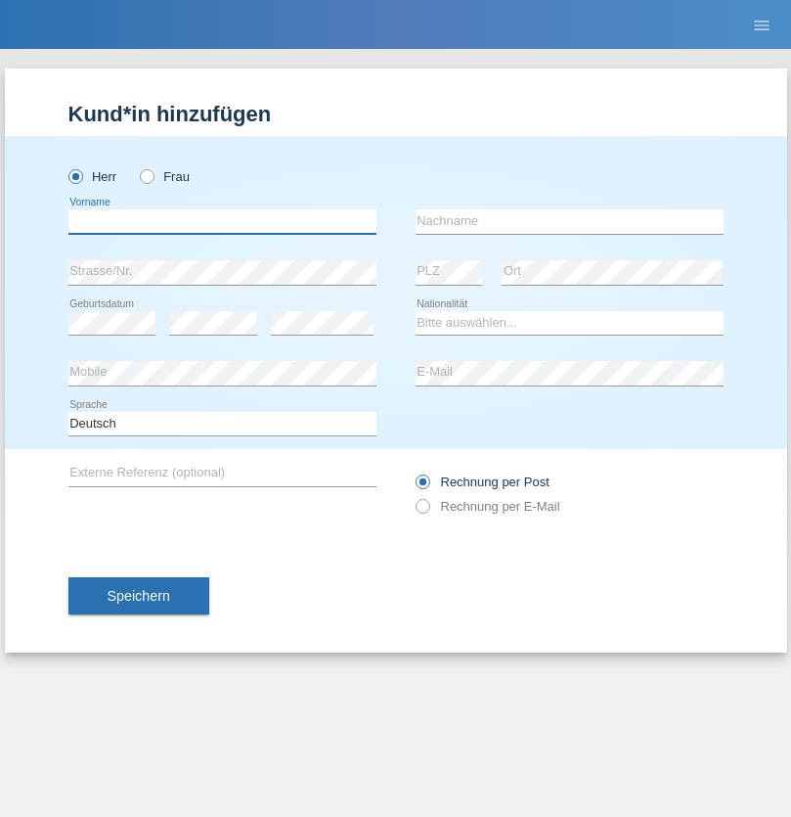
click at [222, 221] on input "text" at bounding box center [222, 221] width 308 height 24
type input "[PERSON_NAME]"
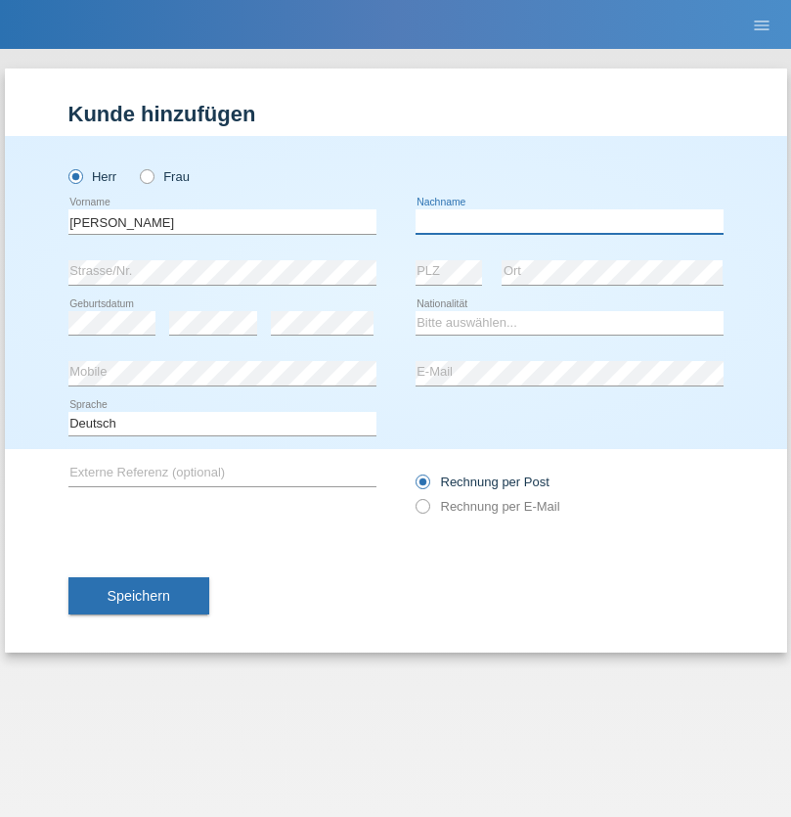
click at [569, 221] on input "text" at bounding box center [570, 221] width 308 height 24
type input "[PERSON_NAME]"
select select "PT"
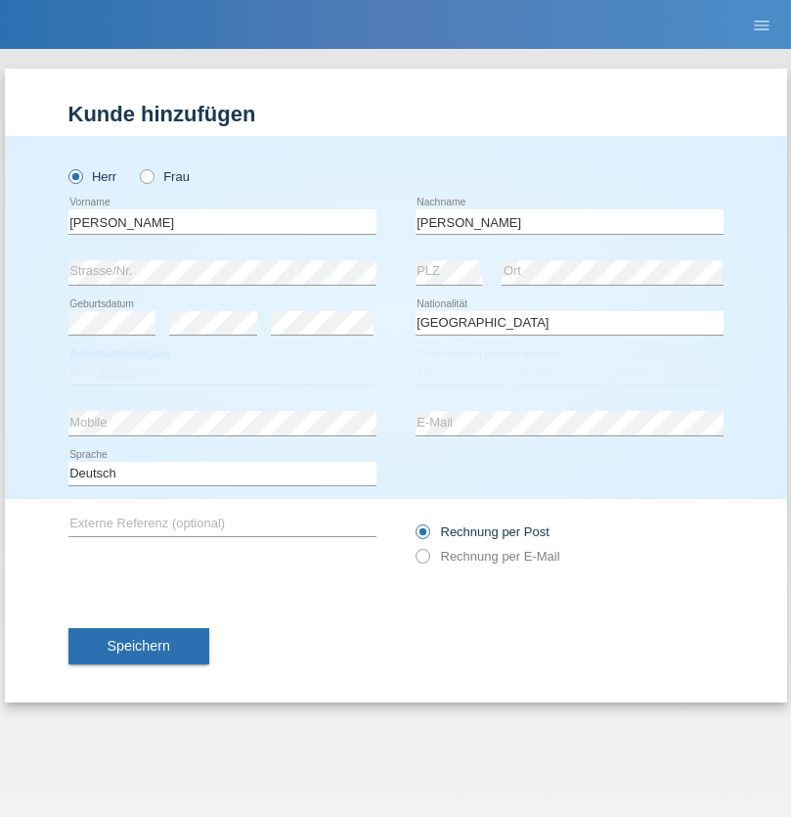
select select "C"
select select "23"
select select "08"
select select "2021"
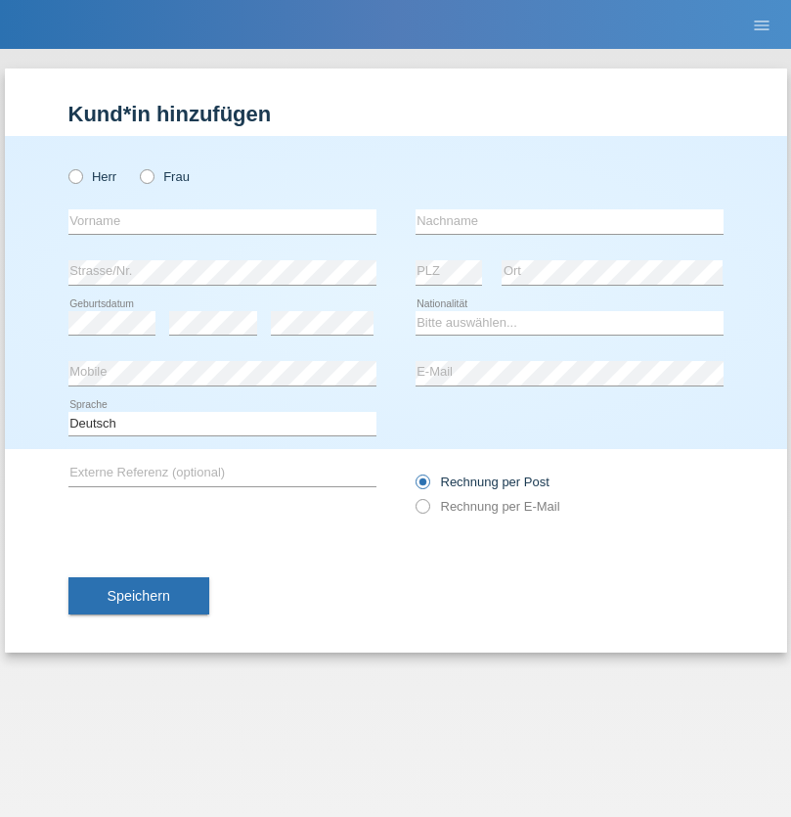
radio input "true"
click at [222, 221] on input "text" at bounding box center [222, 221] width 308 height 24
type input "[PERSON_NAME]"
click at [569, 221] on input "text" at bounding box center [570, 221] width 308 height 24
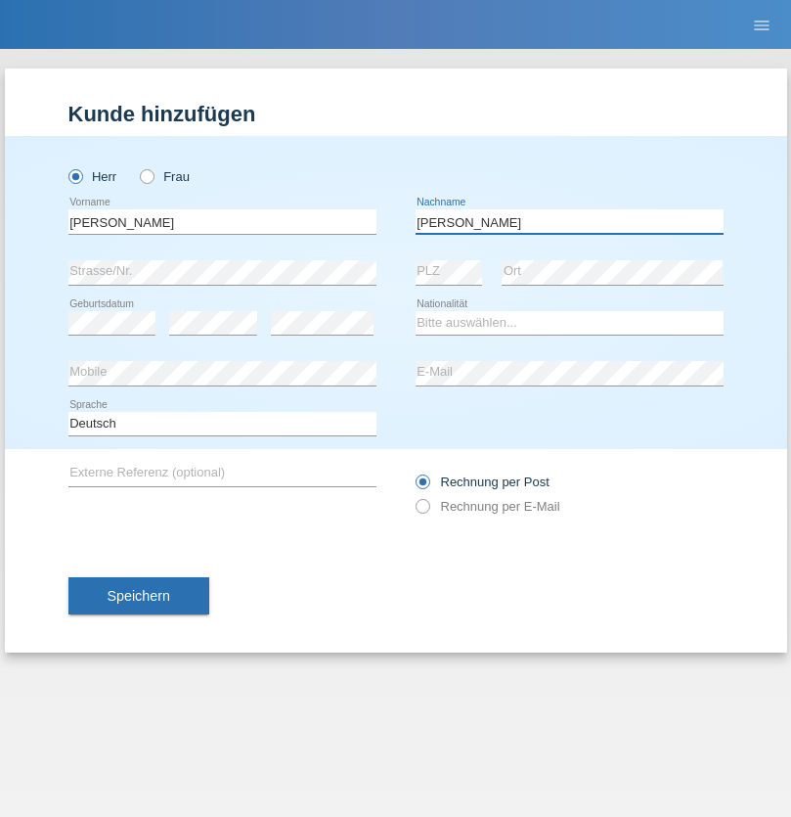
type input "[PERSON_NAME]"
select select "CH"
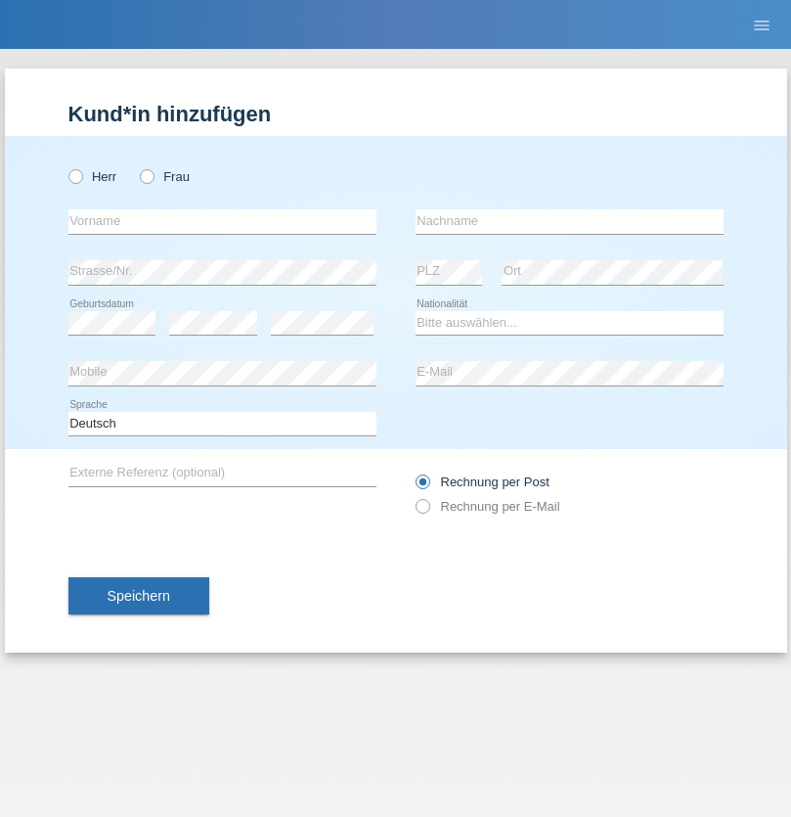
radio input "true"
click at [222, 221] on input "text" at bounding box center [222, 221] width 308 height 24
type input "Szilvia"
click at [569, 221] on input "text" at bounding box center [570, 221] width 308 height 24
type input "Olakh"
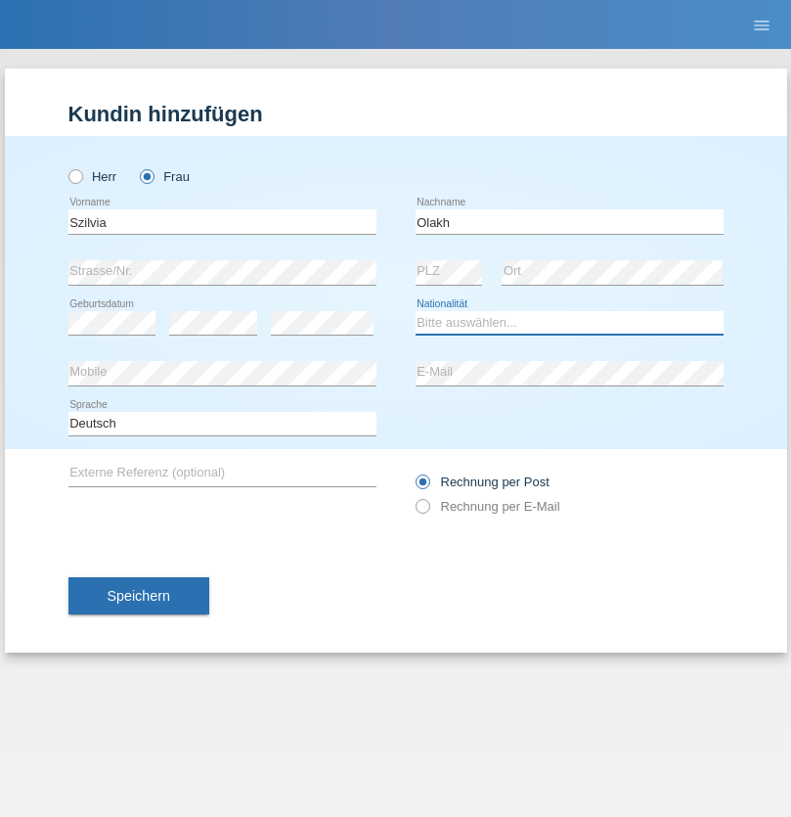
select select "UA"
select select "C"
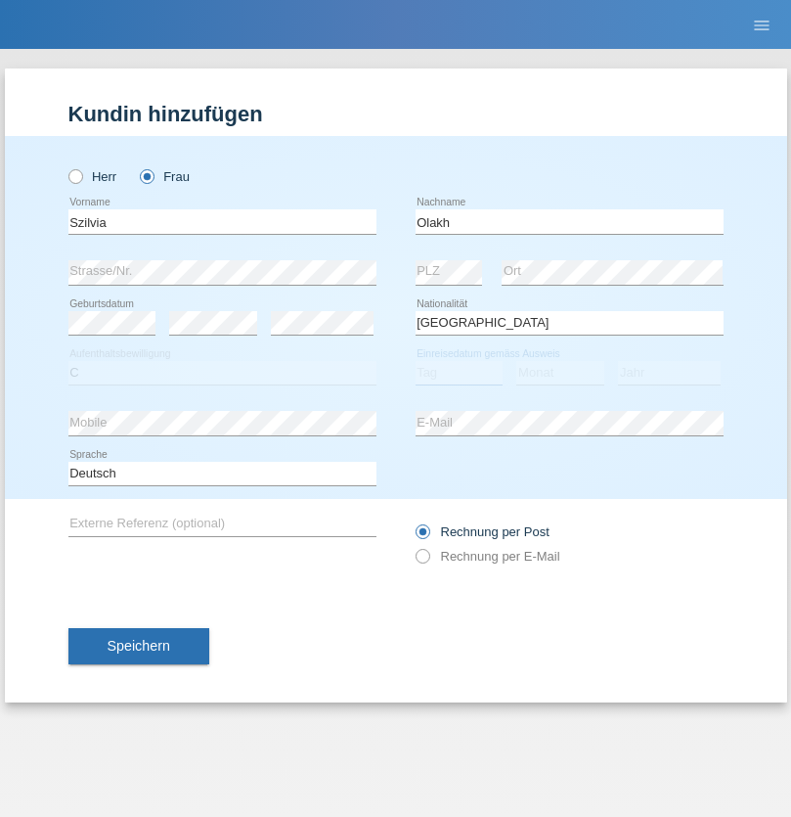
select select "16"
select select "09"
select select "2021"
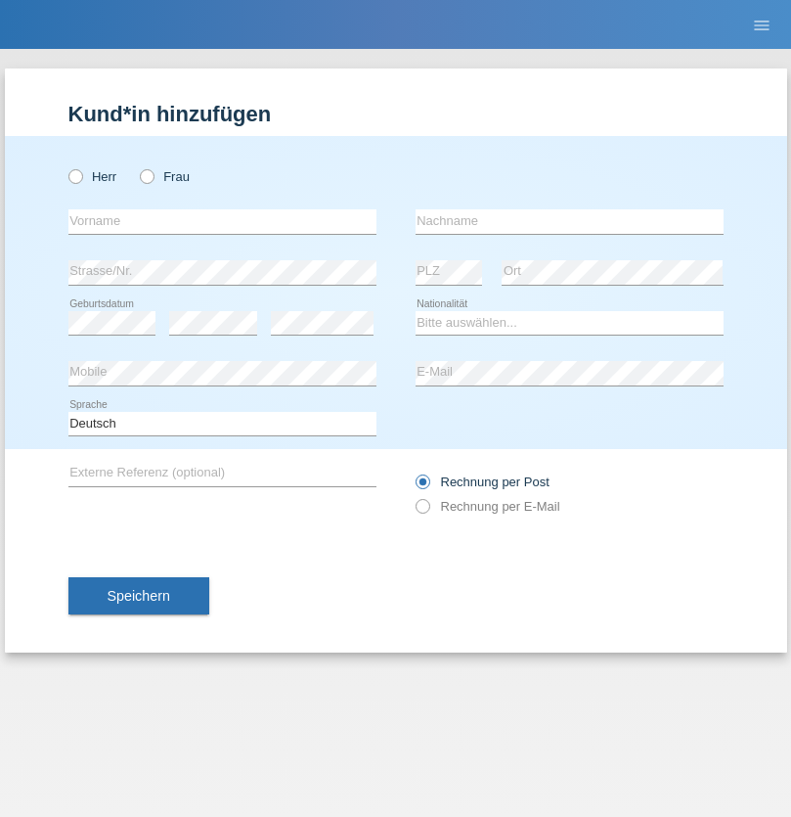
radio input "true"
click at [222, 221] on input "text" at bounding box center [222, 221] width 308 height 24
type input "Asrit"
click at [569, 221] on input "text" at bounding box center [570, 221] width 308 height 24
type input "Kupa"
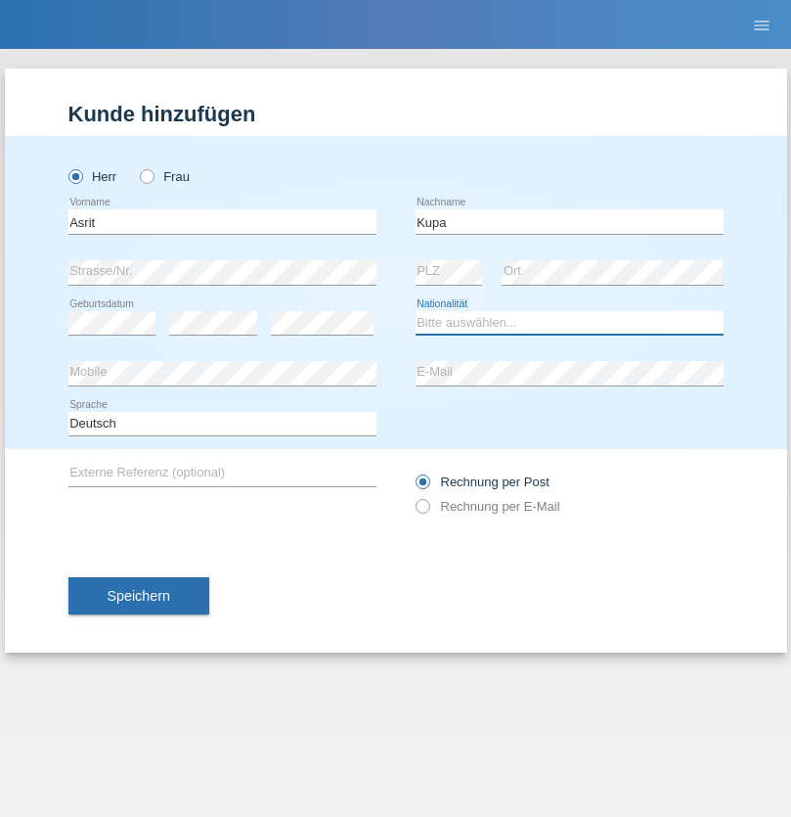
select select "MK"
select select "C"
select select "27"
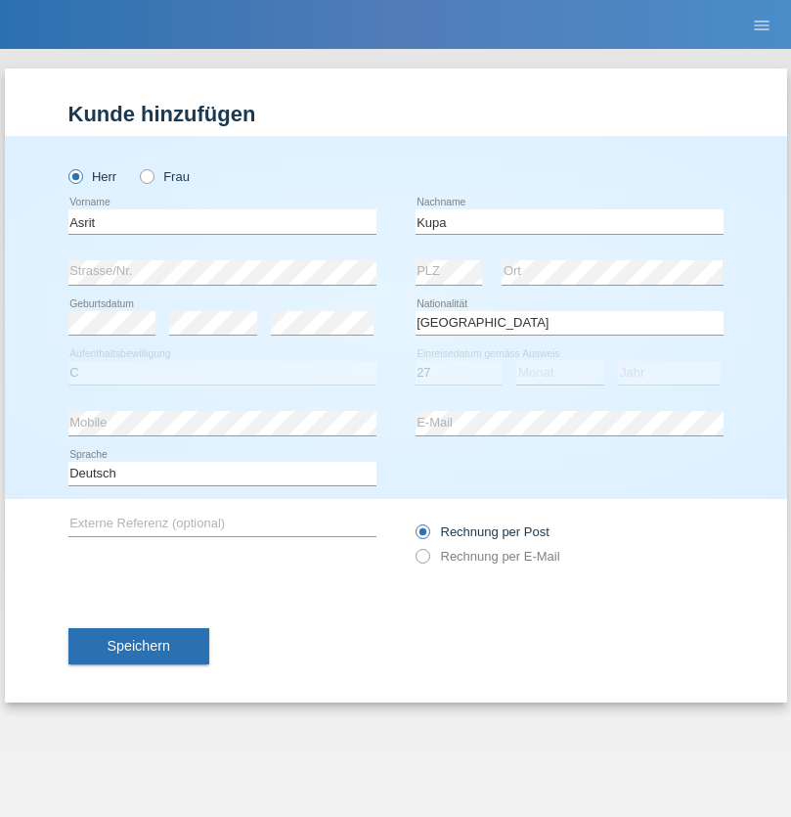
select select "05"
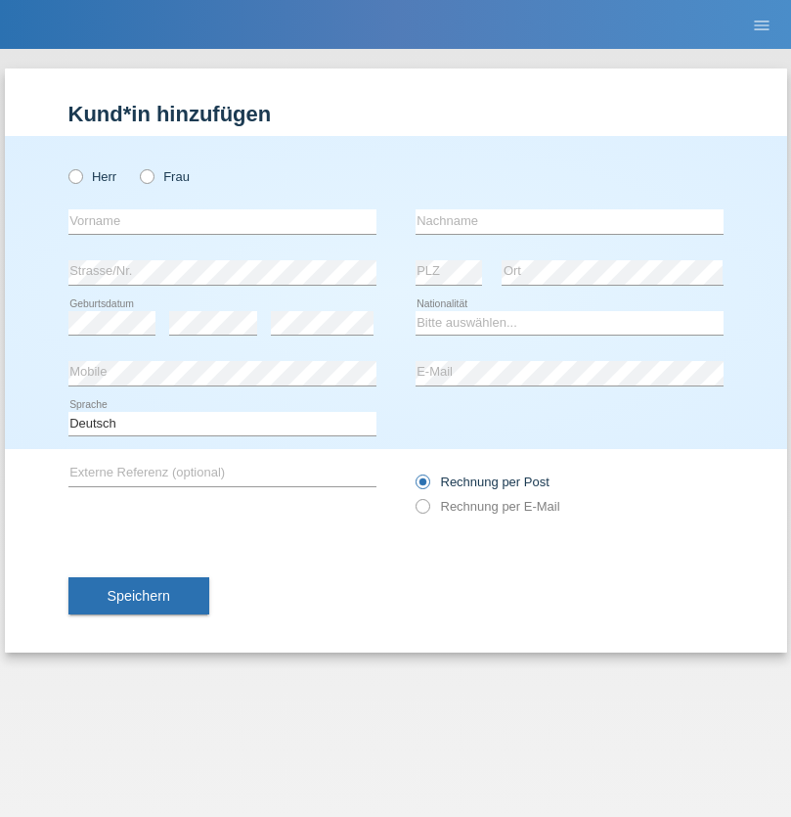
radio input "true"
click at [222, 221] on input "text" at bounding box center [222, 221] width 308 height 24
type input "Ibrahim"
click at [569, 221] on input "text" at bounding box center [570, 221] width 308 height 24
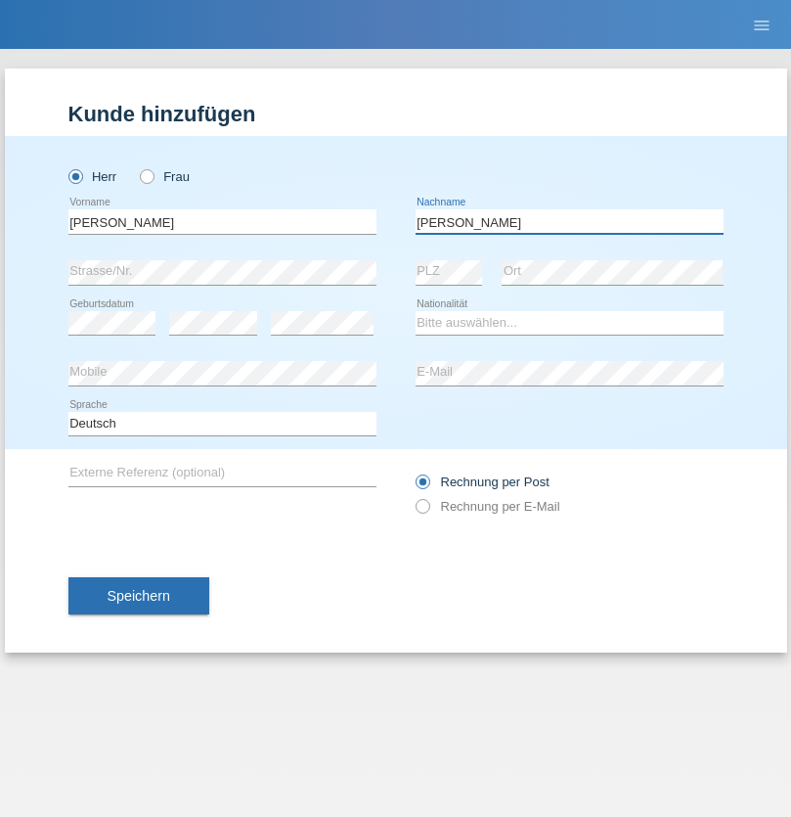
type input "Abbas"
select select "SY"
select select "C"
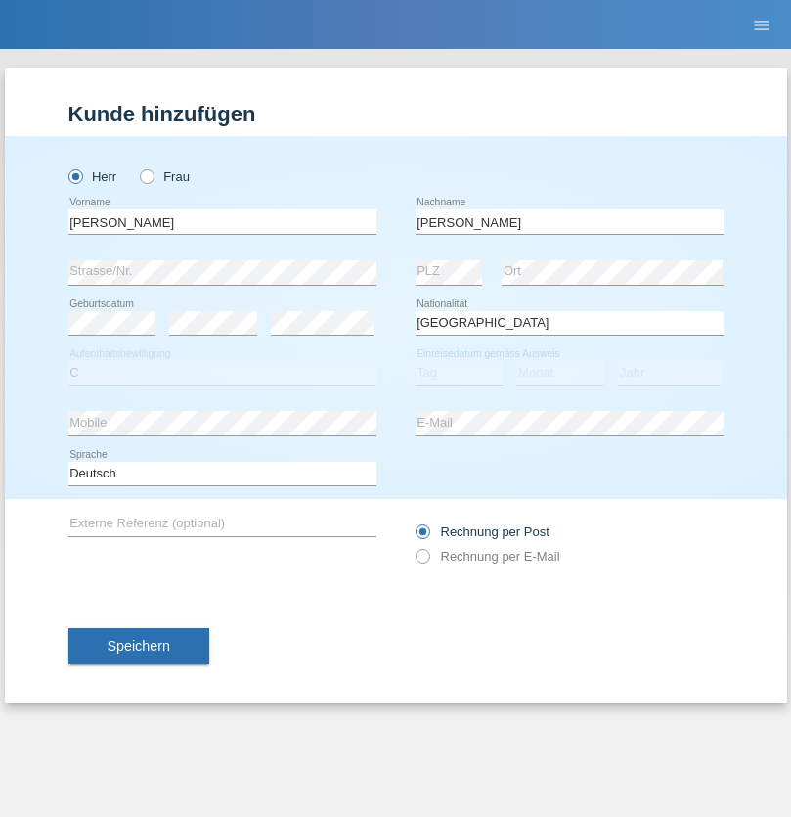
select select "16"
select select "09"
select select "2021"
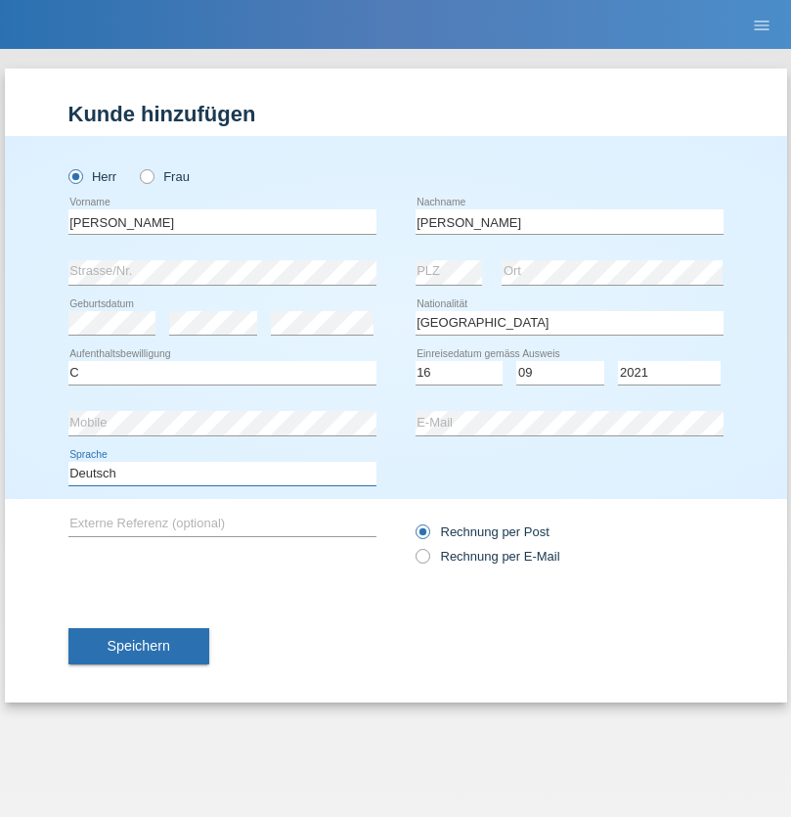
select select "en"
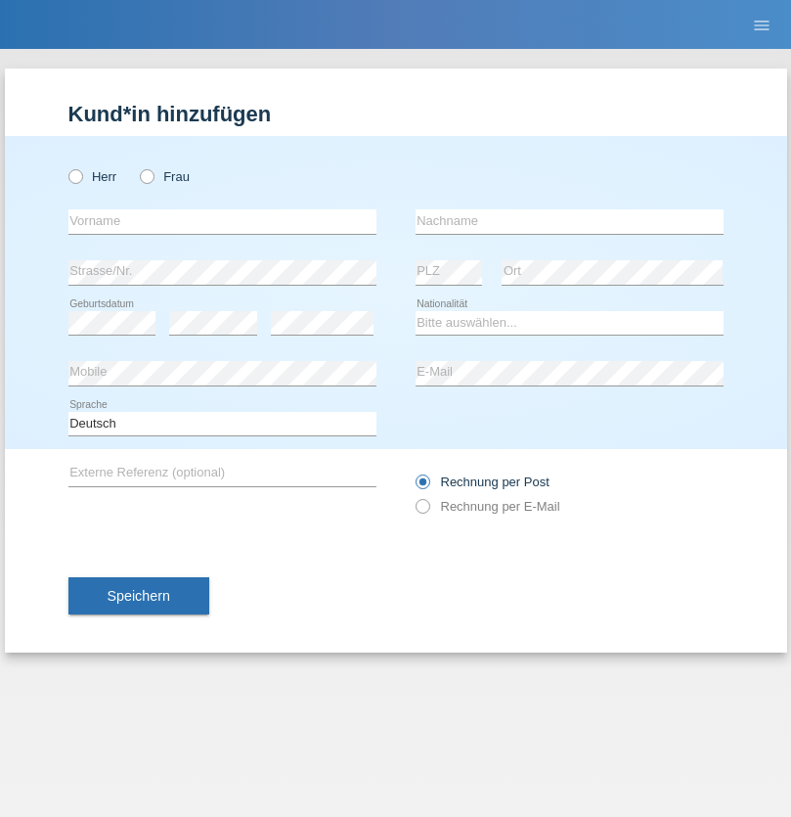
radio input "true"
select select "CH"
radio input "true"
click at [222, 221] on input "text" at bounding box center [222, 221] width 308 height 24
type input "[PERSON_NAME]"
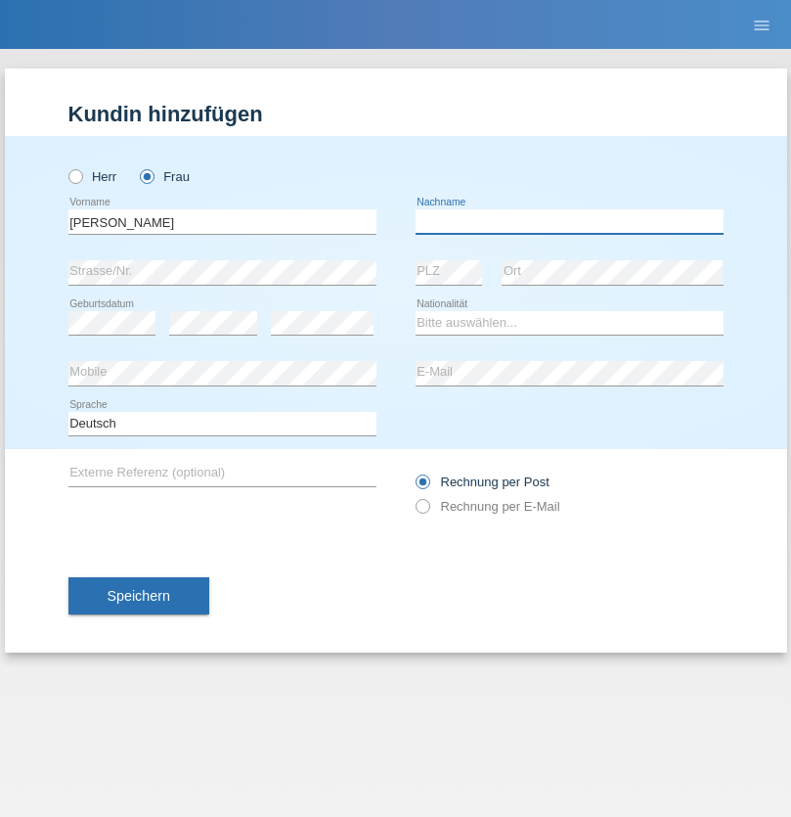
click at [569, 221] on input "text" at bounding box center [570, 221] width 308 height 24
type input "Bacic"
select select "CH"
